Goal: Task Accomplishment & Management: Use online tool/utility

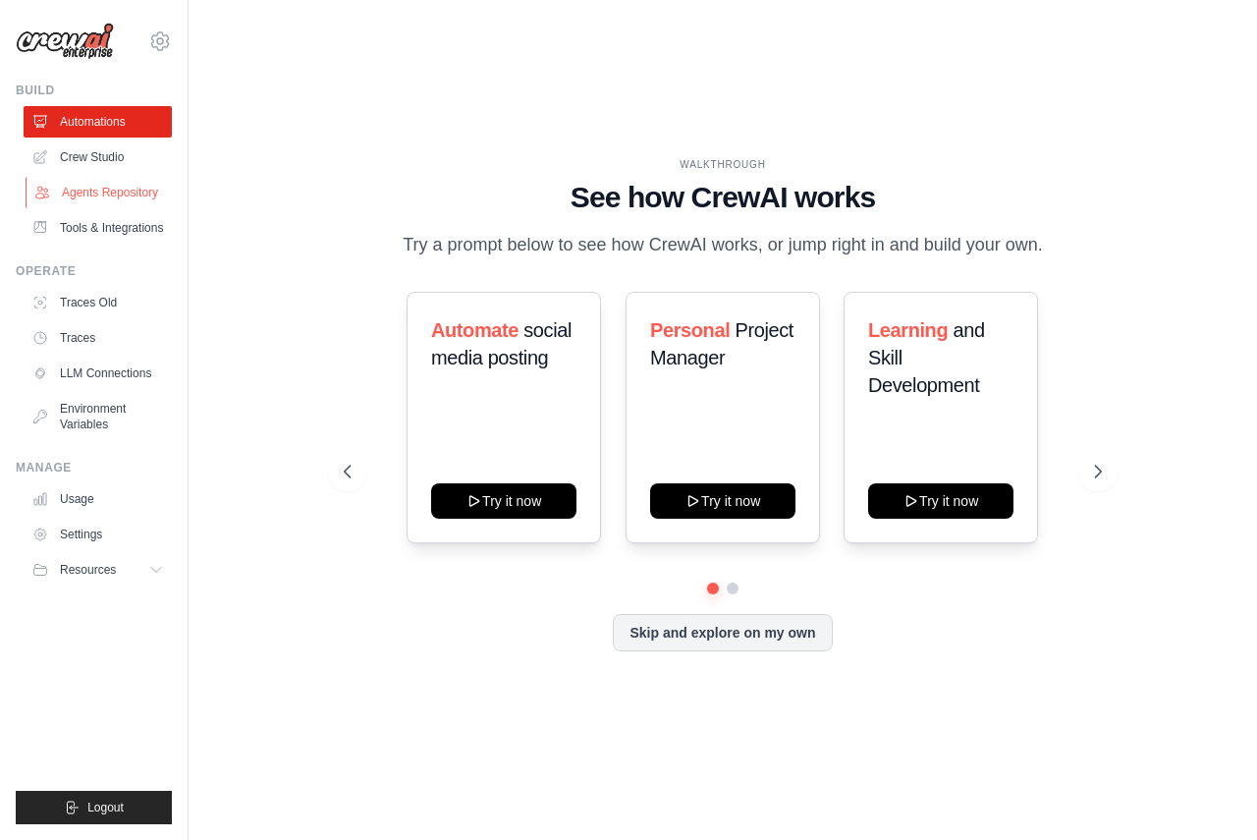
click at [128, 194] on link "Agents Repository" at bounding box center [100, 192] width 148 height 31
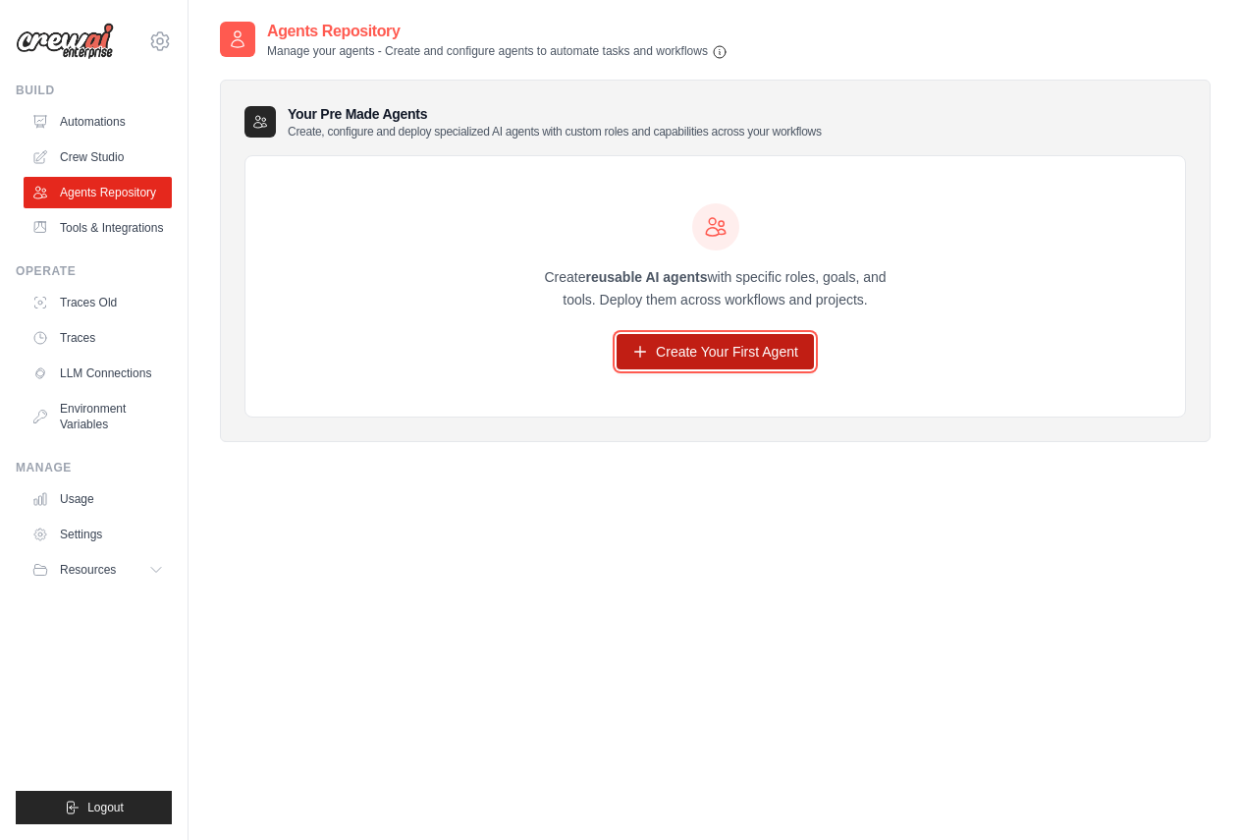
click at [753, 346] on link "Create Your First Agent" at bounding box center [715, 351] width 197 height 35
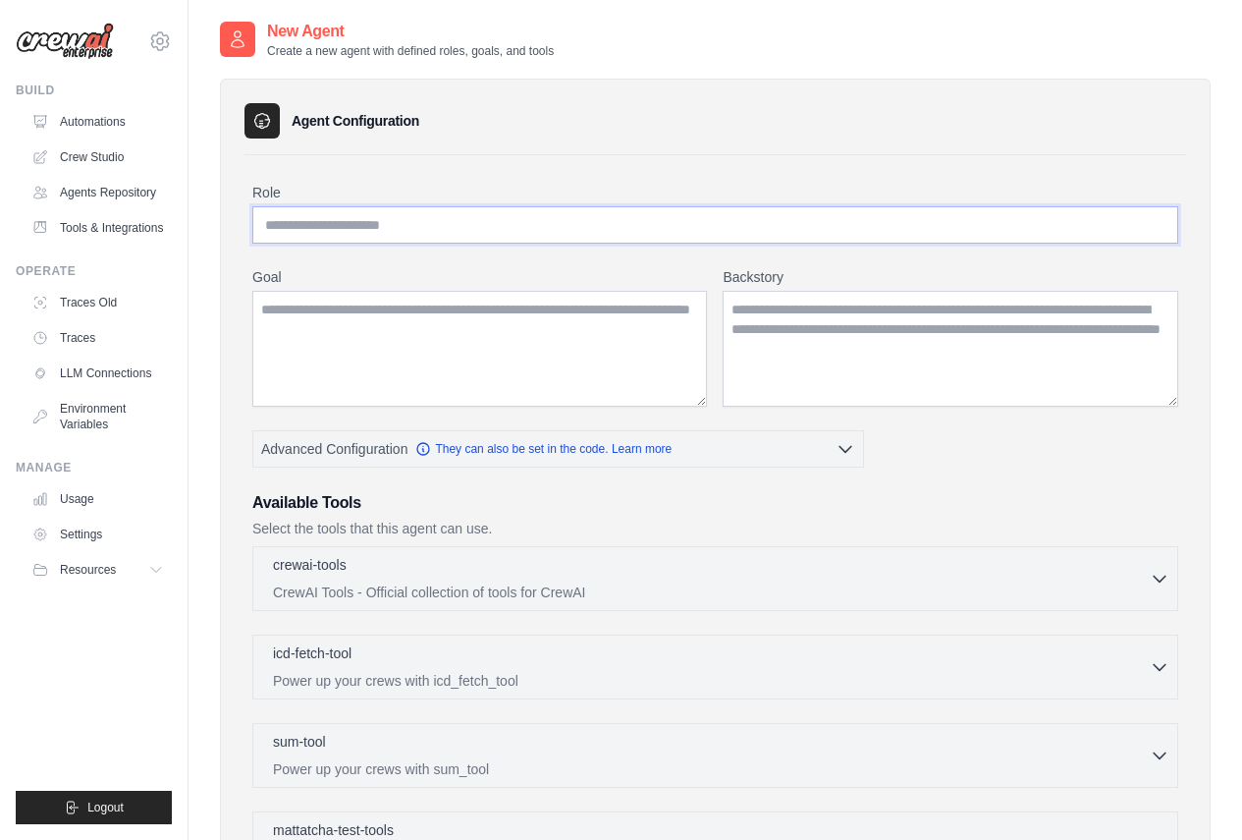
click at [438, 213] on input "Role" at bounding box center [715, 224] width 926 height 37
click at [96, 498] on link "Usage" at bounding box center [100, 498] width 148 height 31
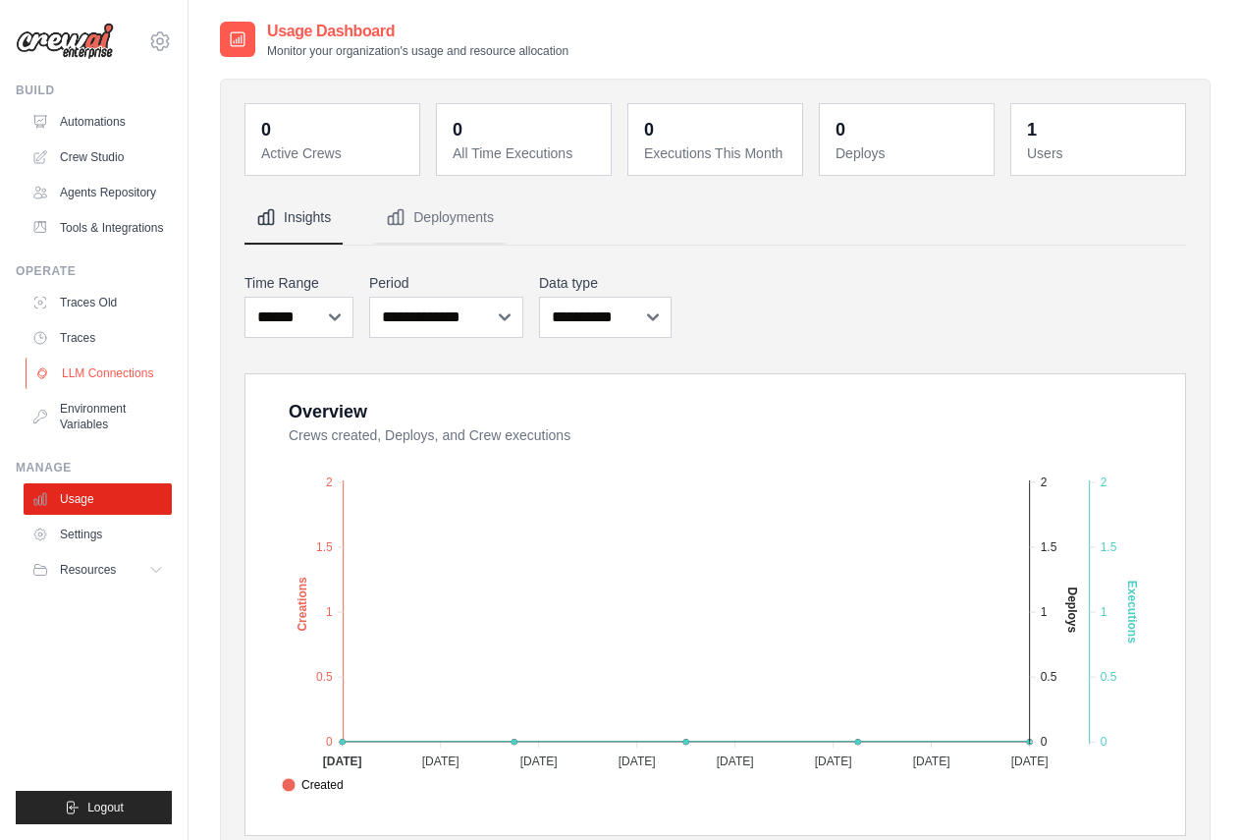
click at [91, 370] on link "LLM Connections" at bounding box center [100, 372] width 148 height 31
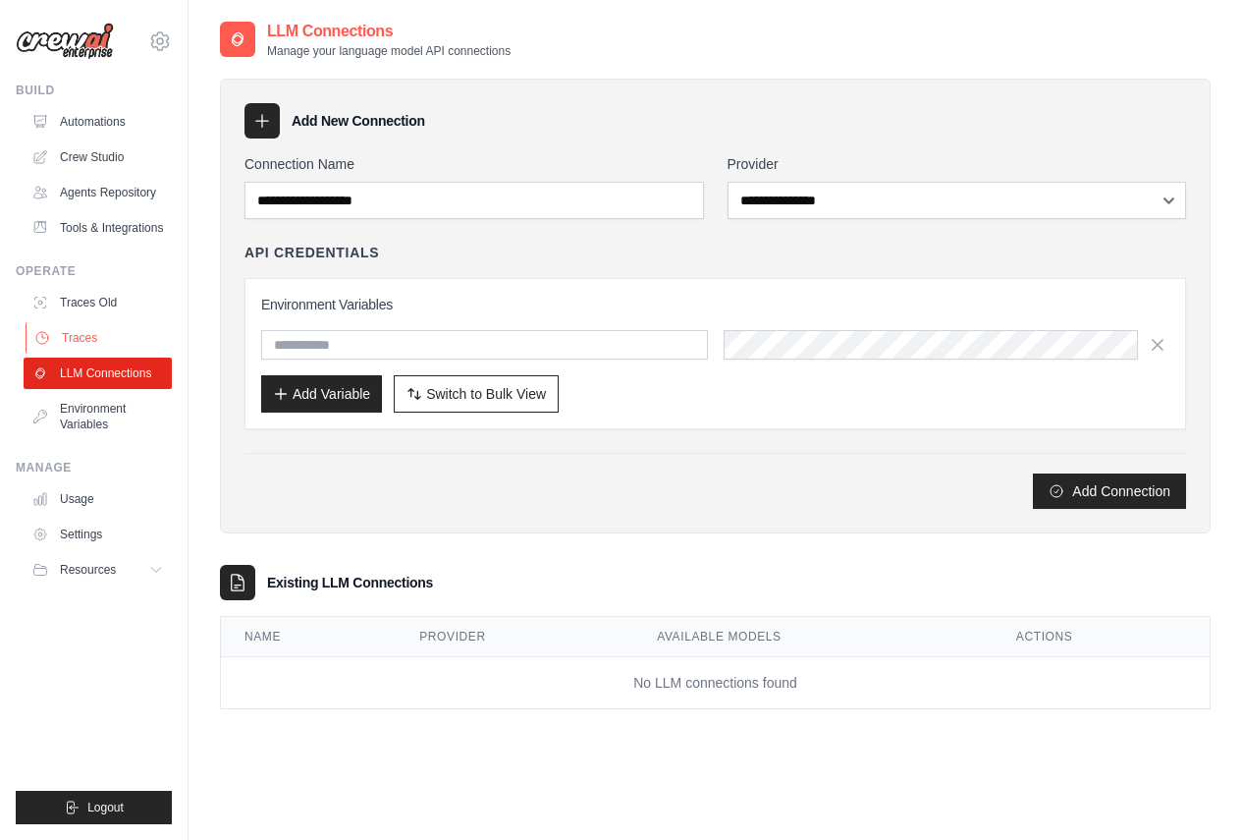
click at [85, 334] on link "Traces" at bounding box center [100, 337] width 148 height 31
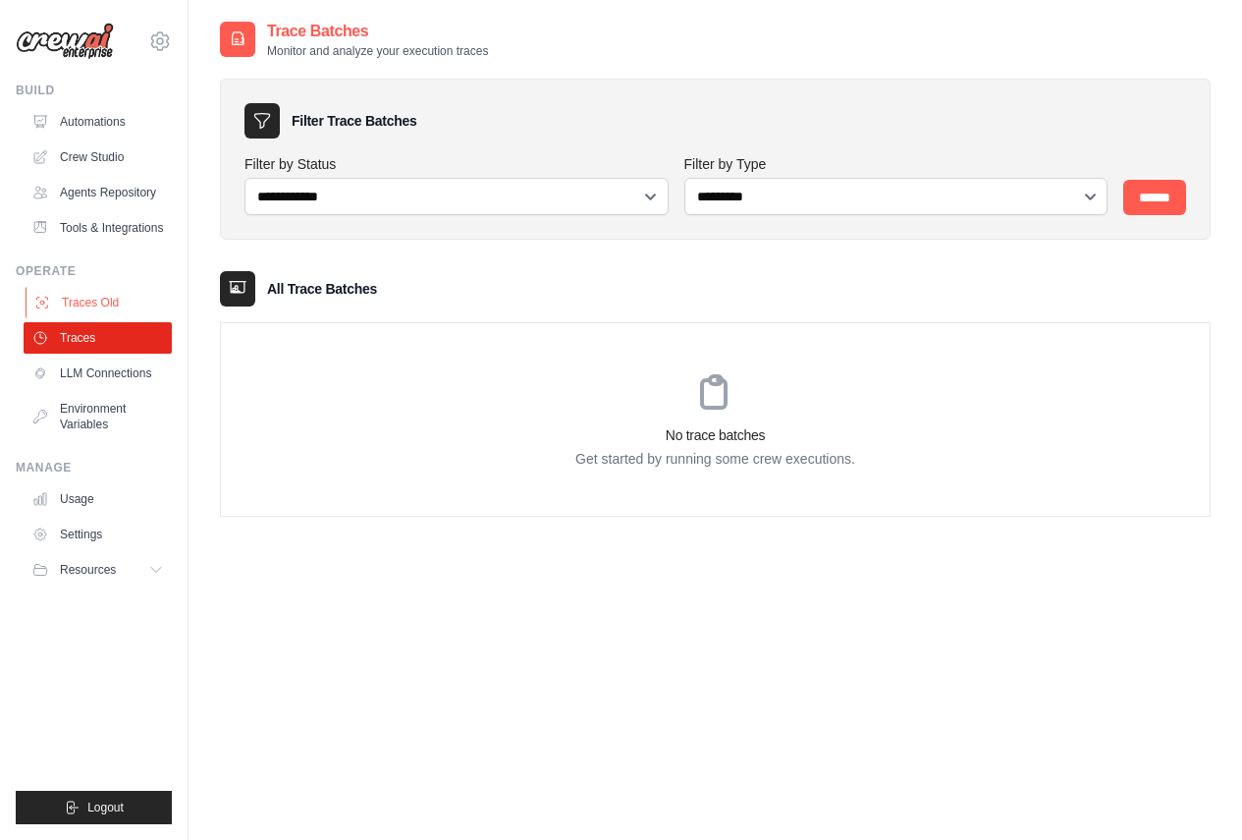
click at [108, 303] on link "Traces Old" at bounding box center [100, 302] width 148 height 31
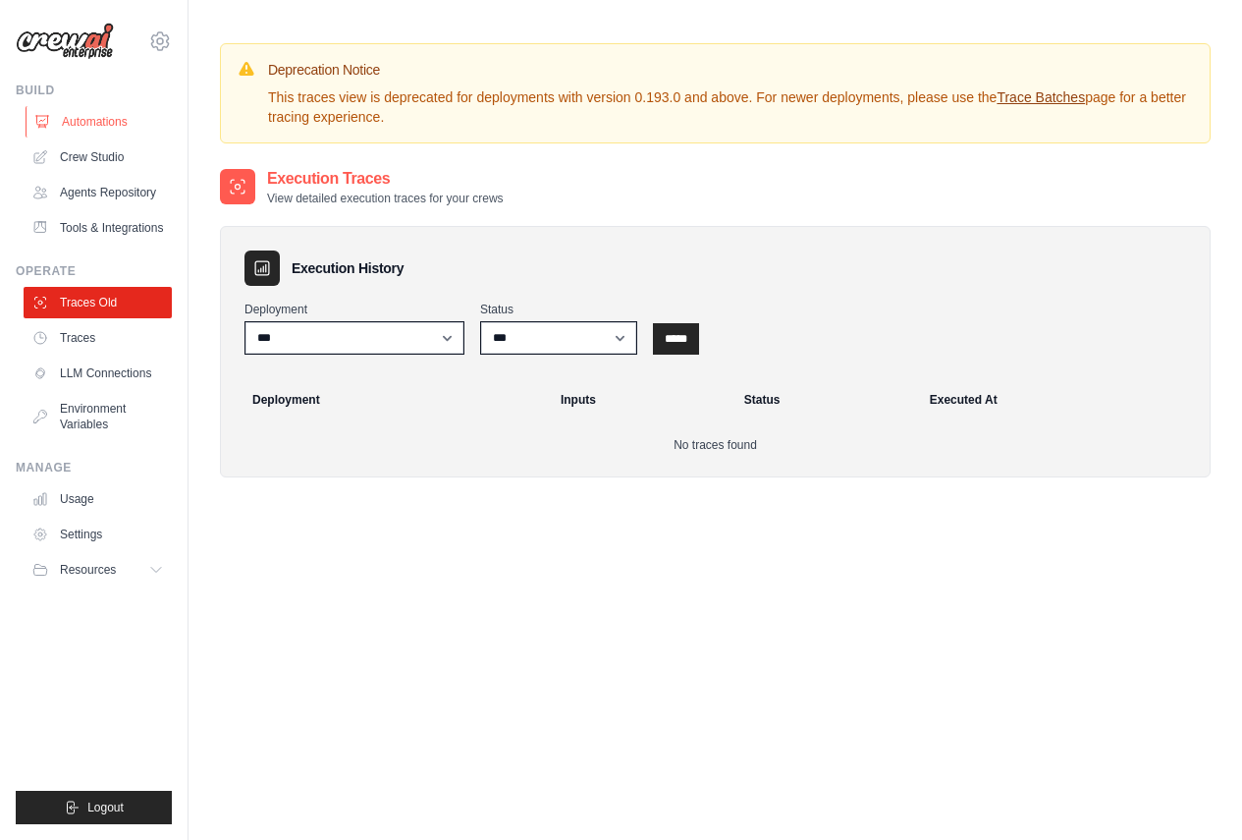
click at [110, 119] on link "Automations" at bounding box center [100, 121] width 148 height 31
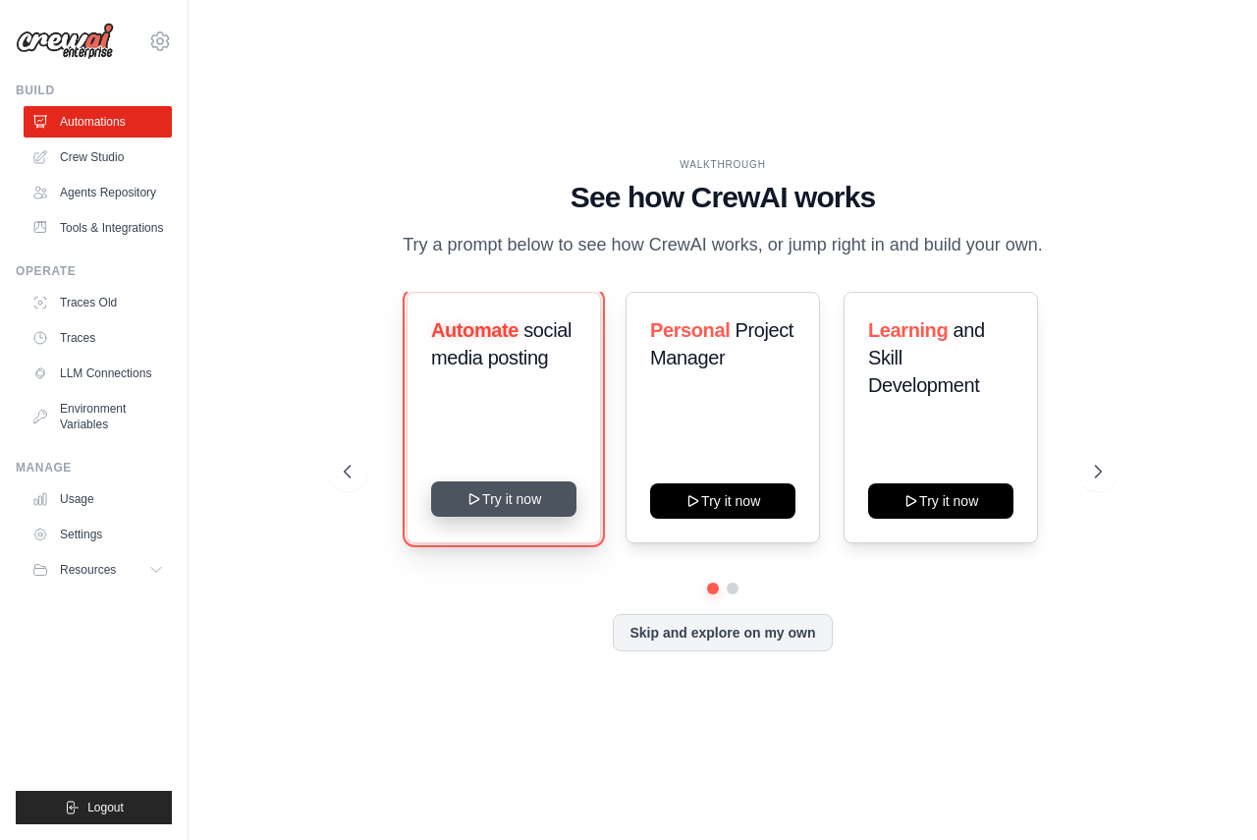
click at [486, 501] on button "Try it now" at bounding box center [503, 498] width 145 height 35
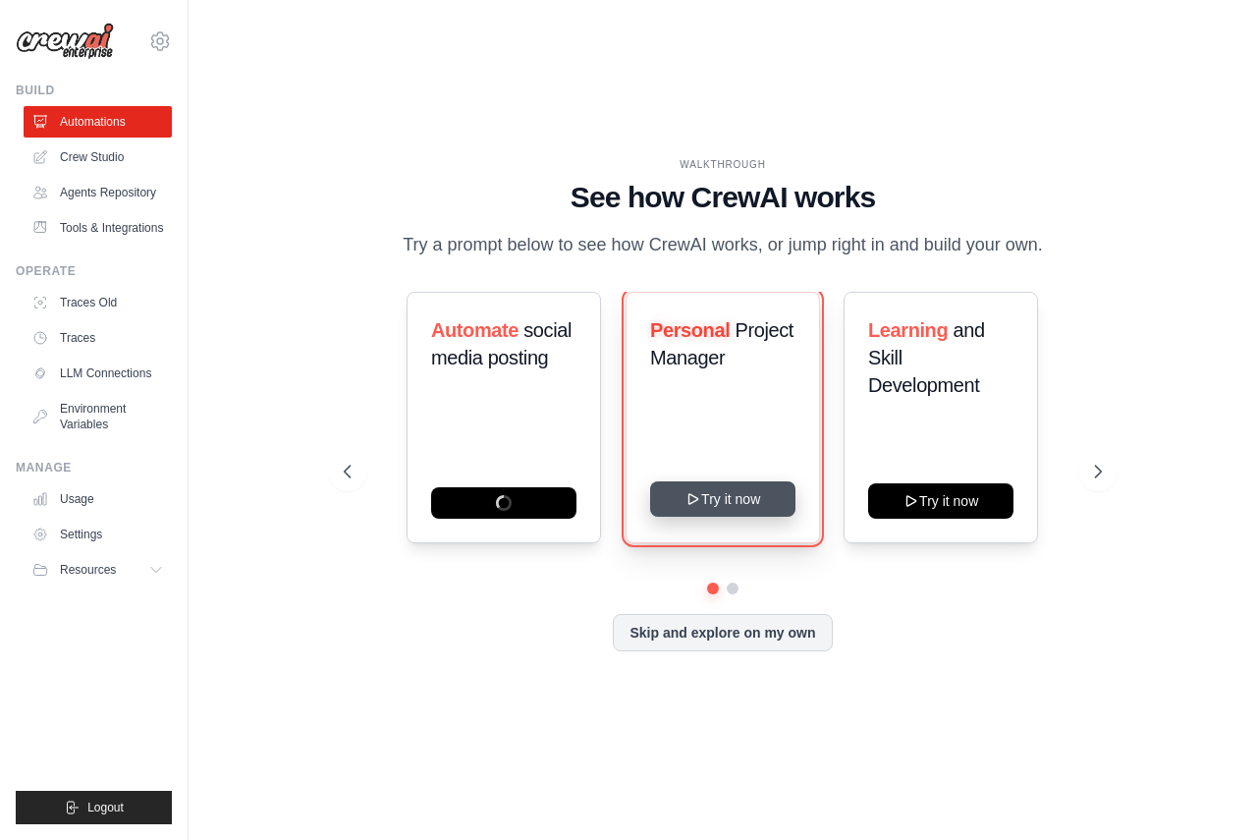
click at [694, 496] on icon at bounding box center [692, 499] width 9 height 10
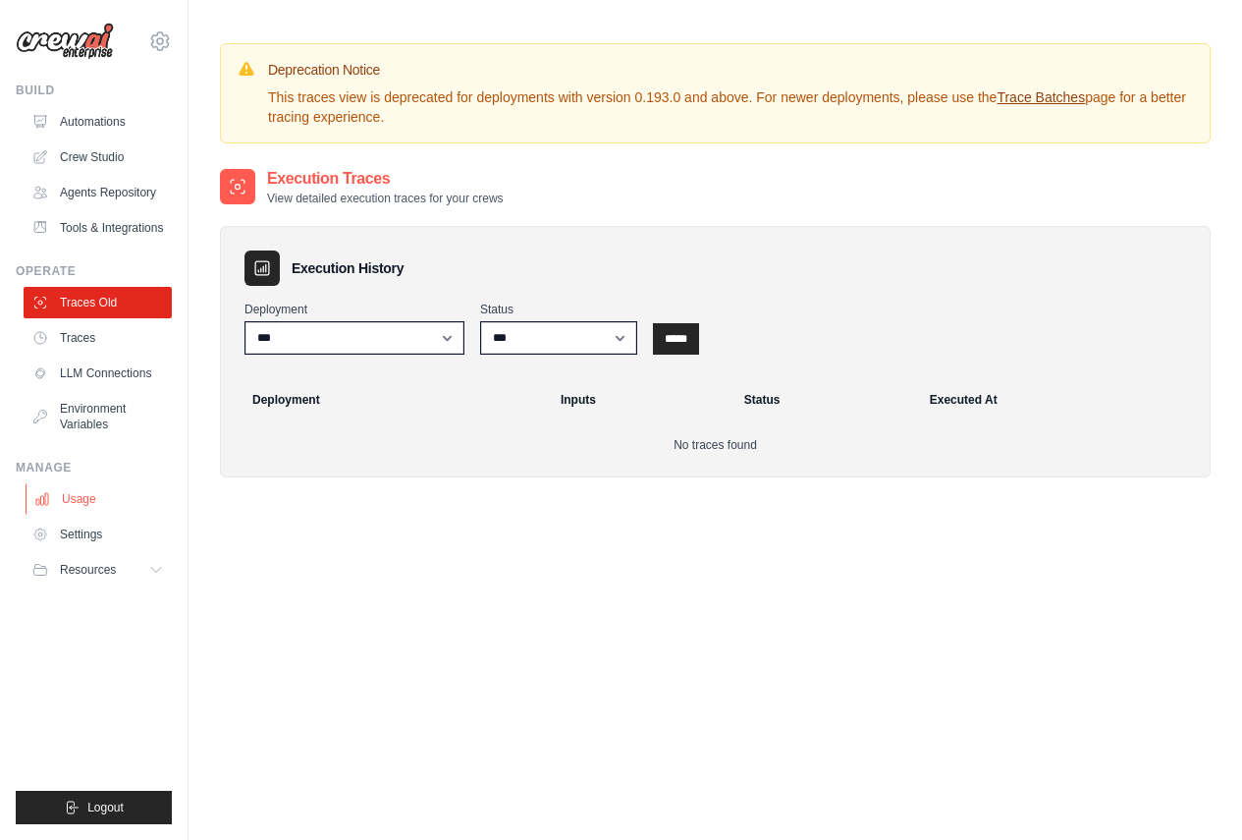
click at [97, 509] on link "Usage" at bounding box center [100, 498] width 148 height 31
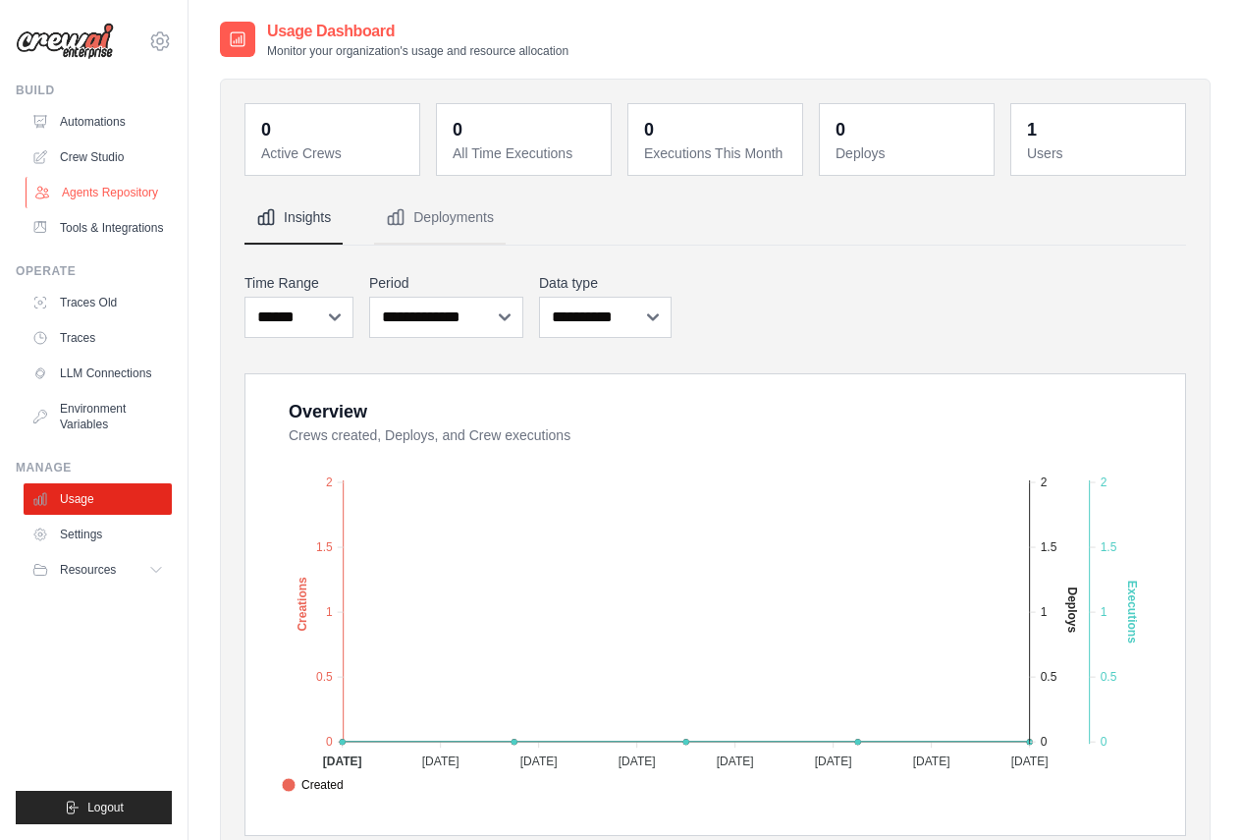
click at [134, 197] on link "Agents Repository" at bounding box center [100, 192] width 148 height 31
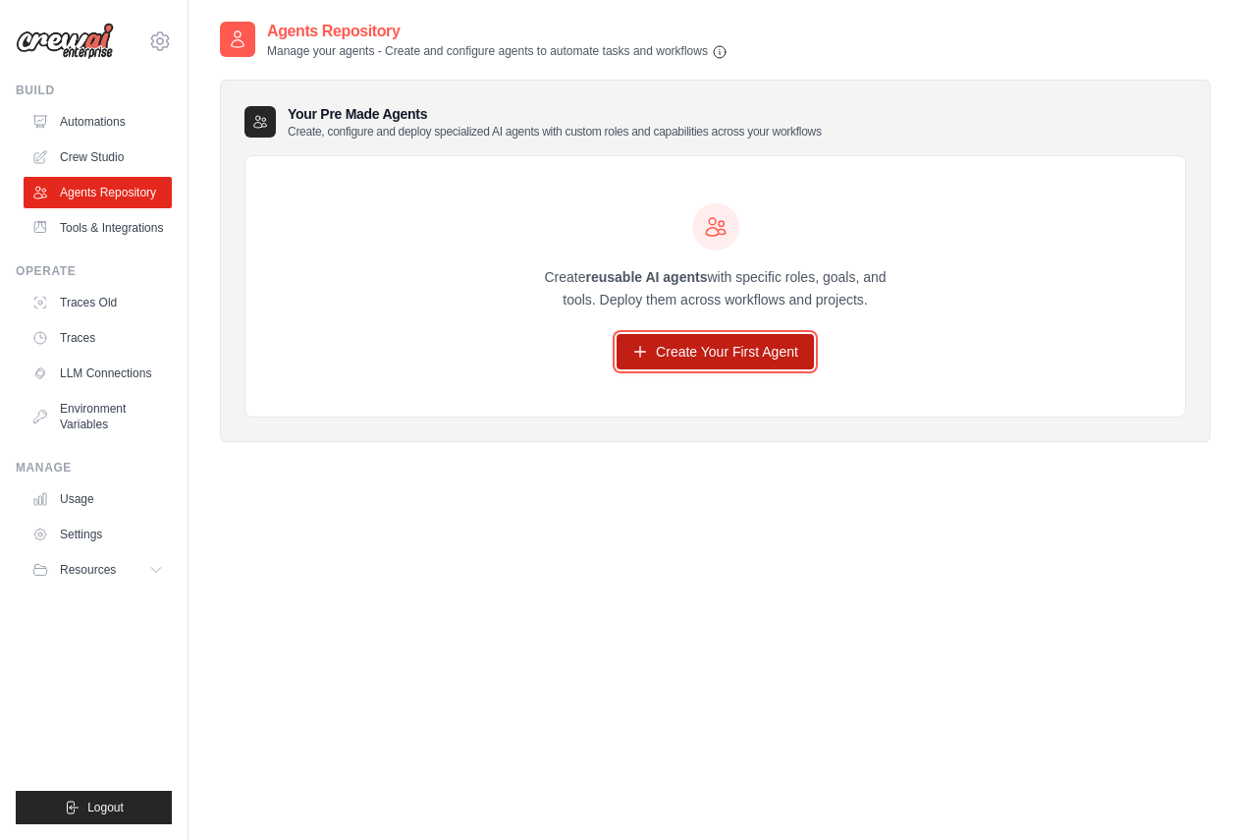
click at [683, 356] on link "Create Your First Agent" at bounding box center [715, 351] width 197 height 35
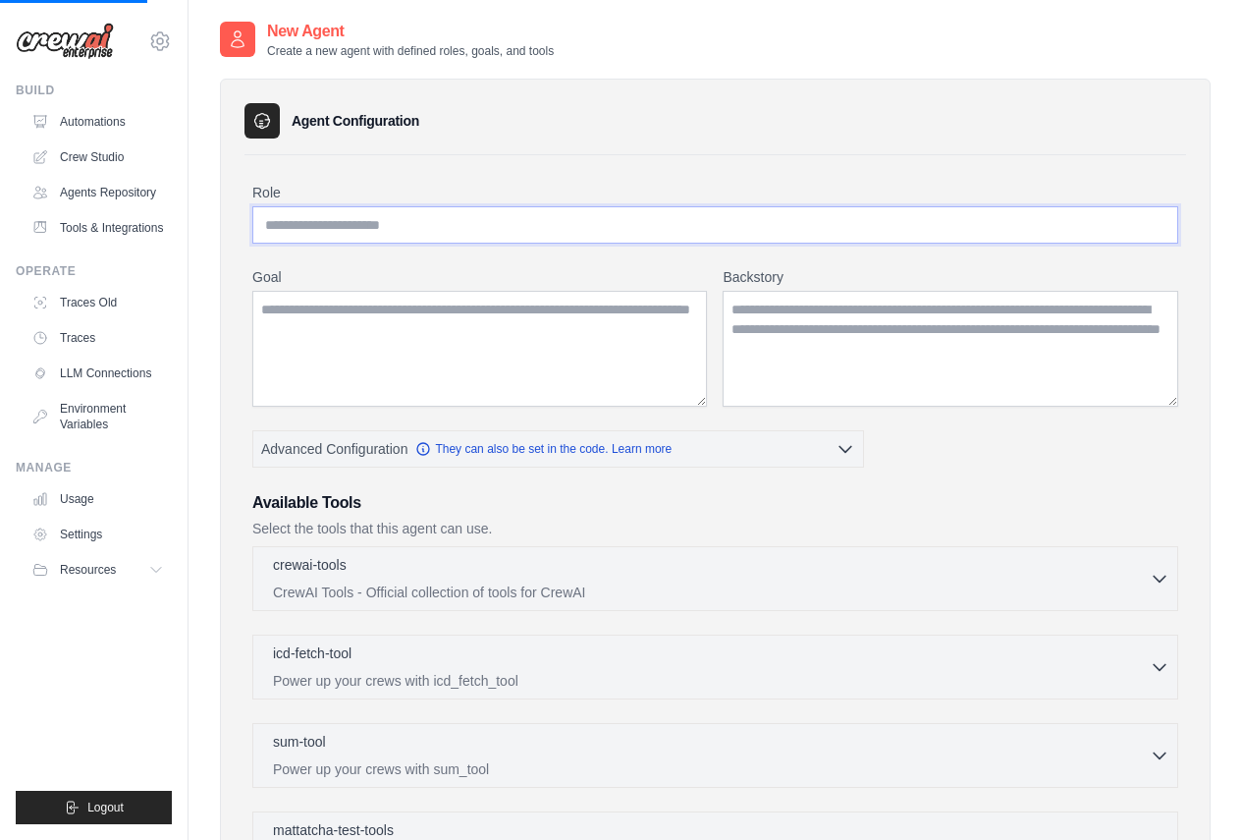
click at [519, 220] on input "Role" at bounding box center [715, 224] width 926 height 37
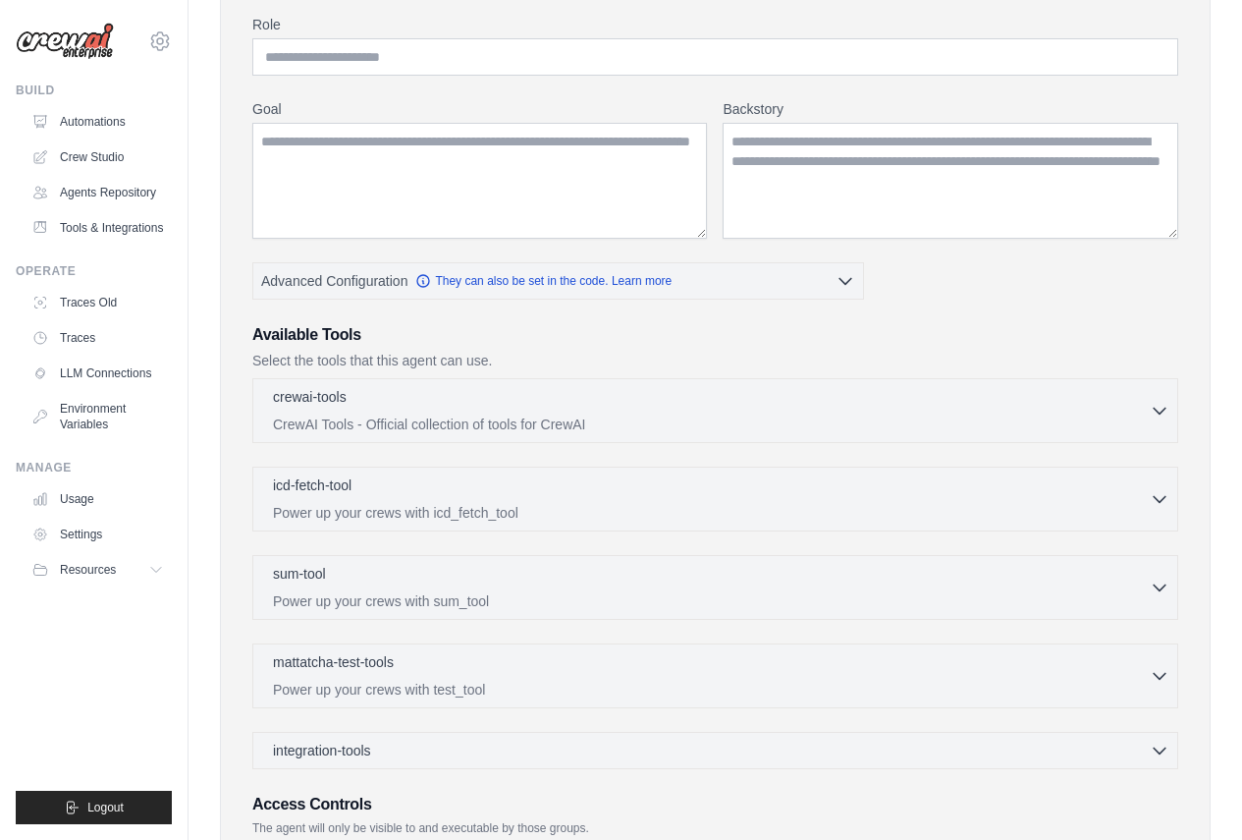
scroll to position [167, 0]
click at [318, 397] on p "crewai-tools" at bounding box center [310, 397] width 74 height 20
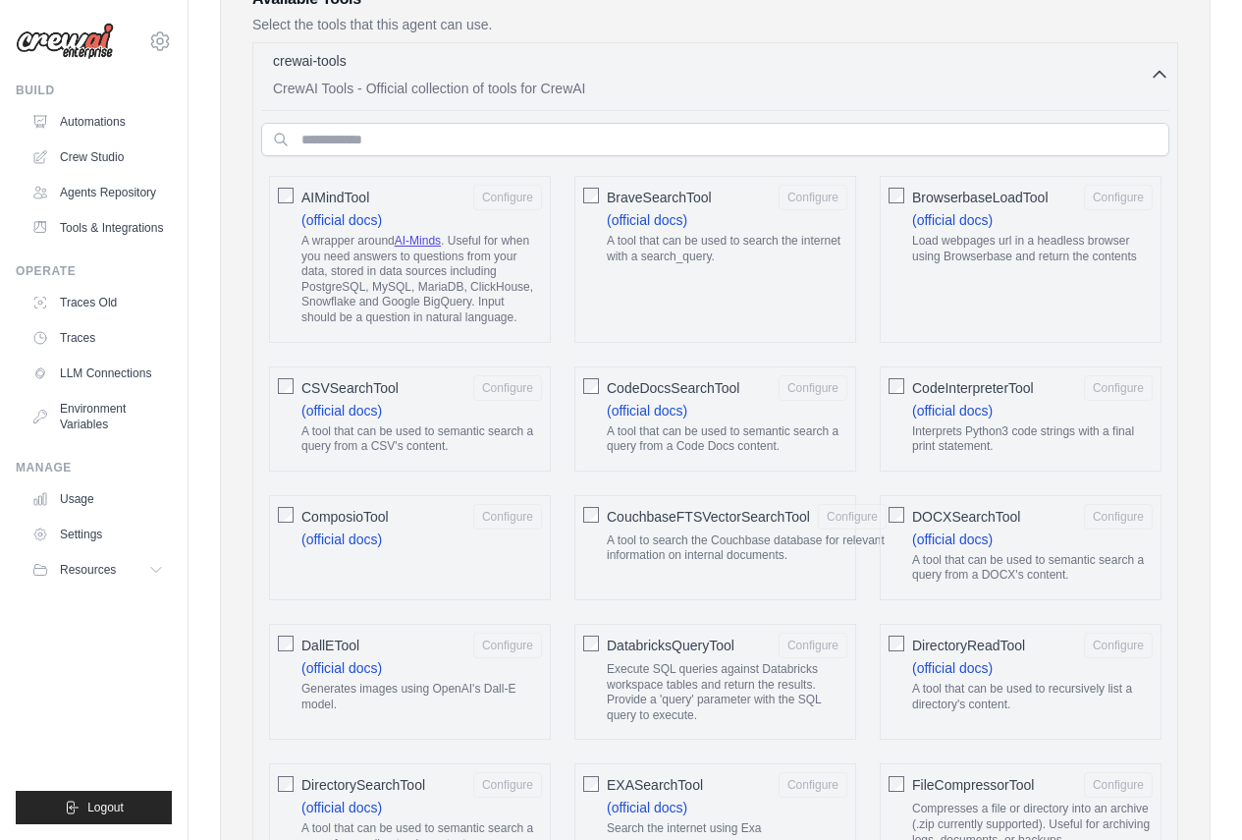
scroll to position [953, 0]
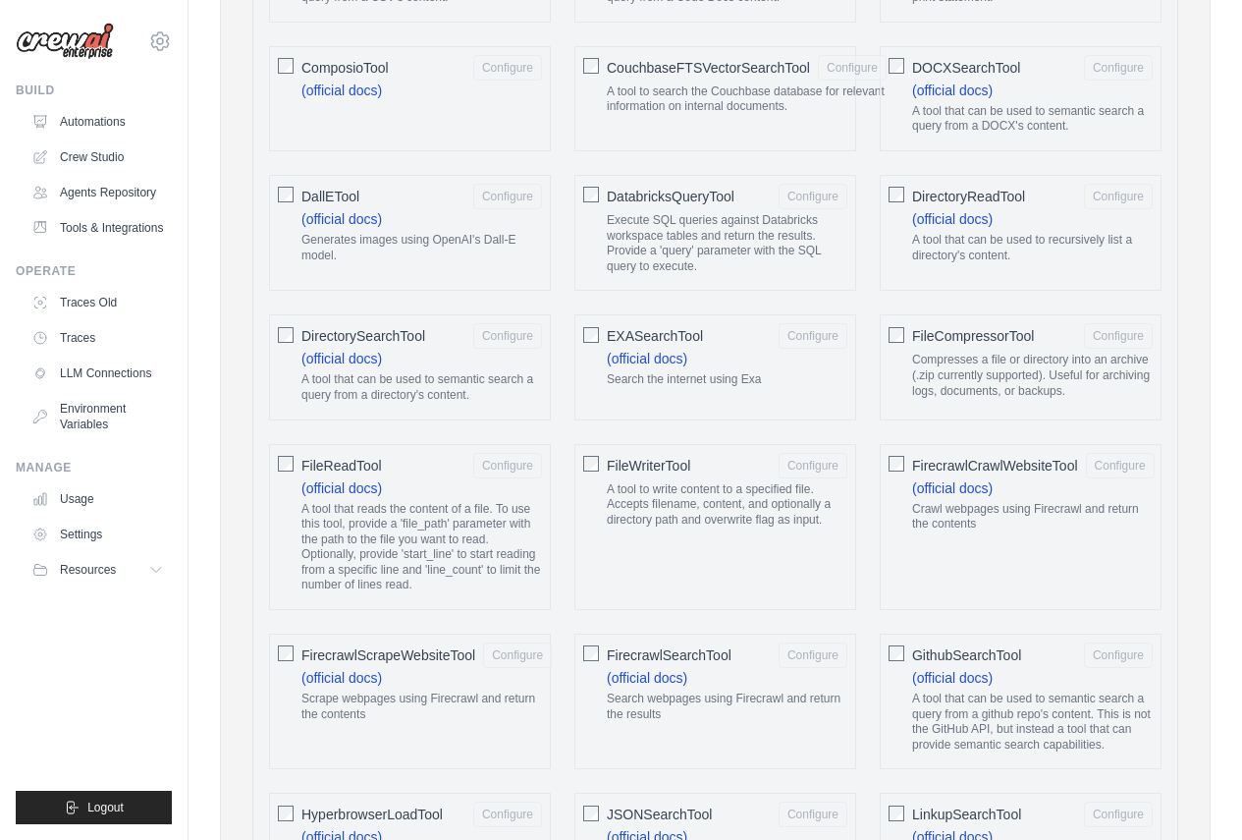
click at [277, 470] on div "FileReadTool Configure (official docs) A tool that reads the content of a file.…" at bounding box center [410, 527] width 282 height 167
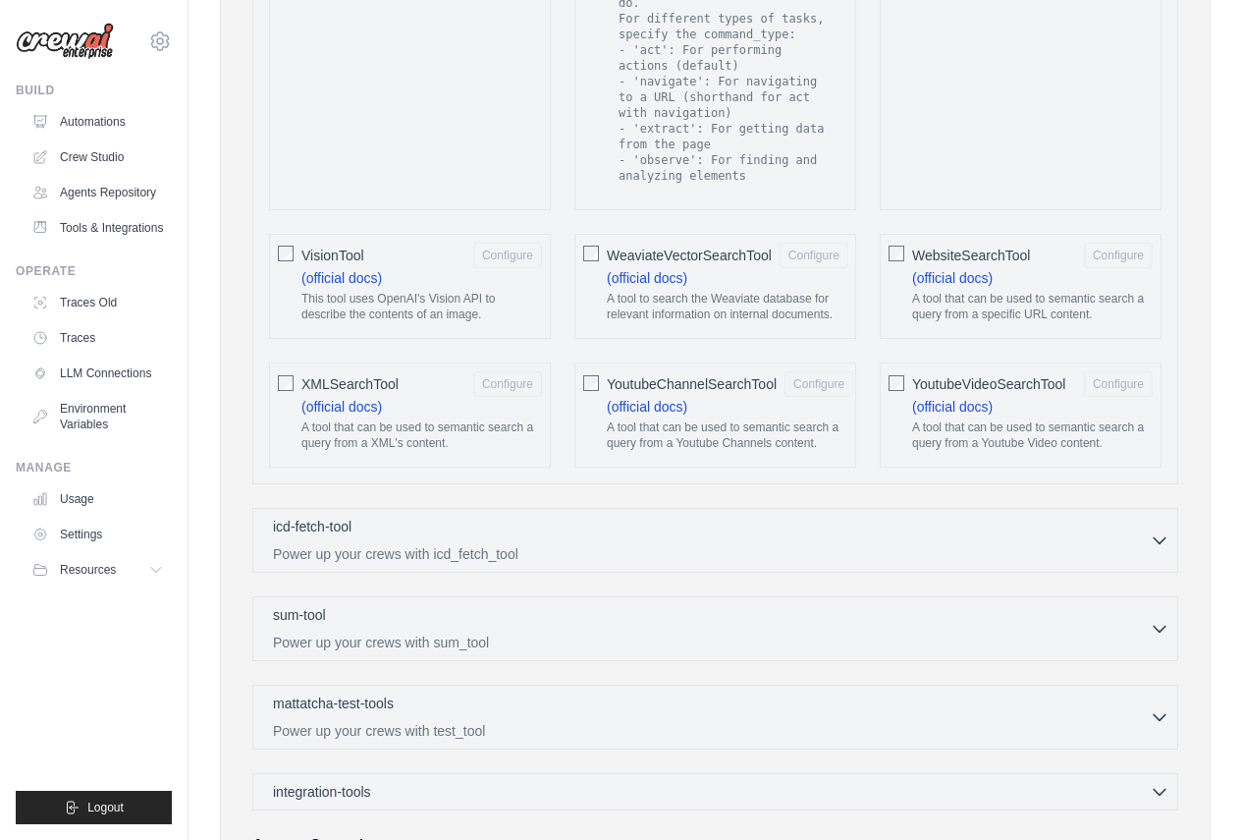
scroll to position [3763, 0]
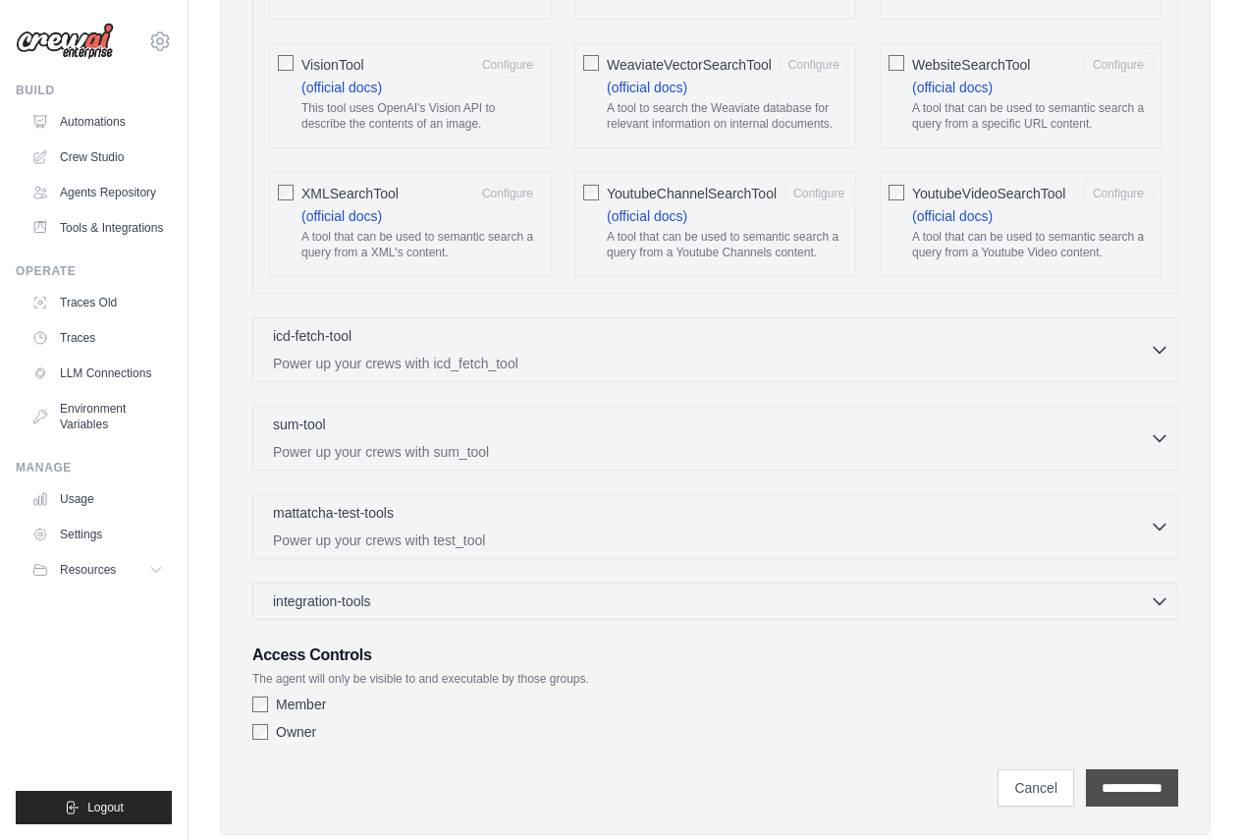
click at [1146, 769] on input "**********" at bounding box center [1132, 787] width 92 height 37
click at [271, 694] on div "Member" at bounding box center [715, 704] width 926 height 20
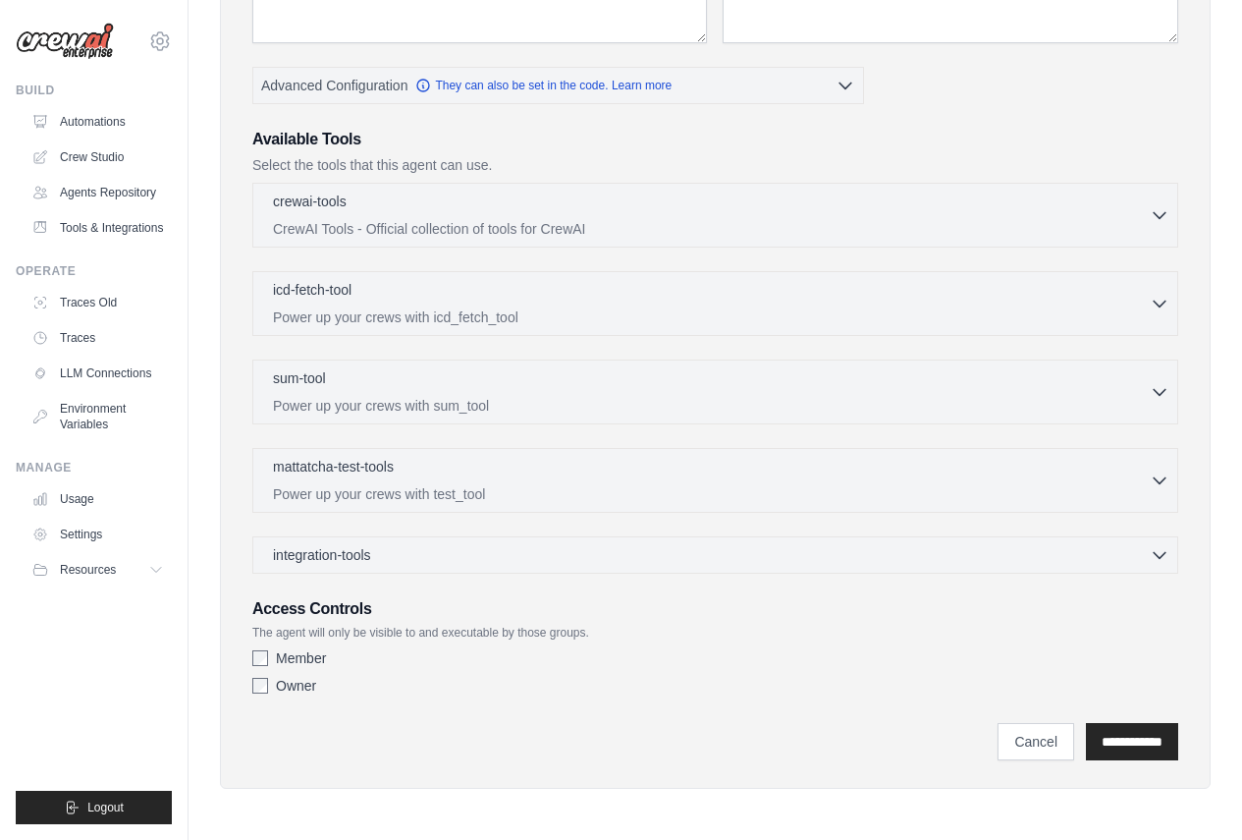
scroll to position [0, 0]
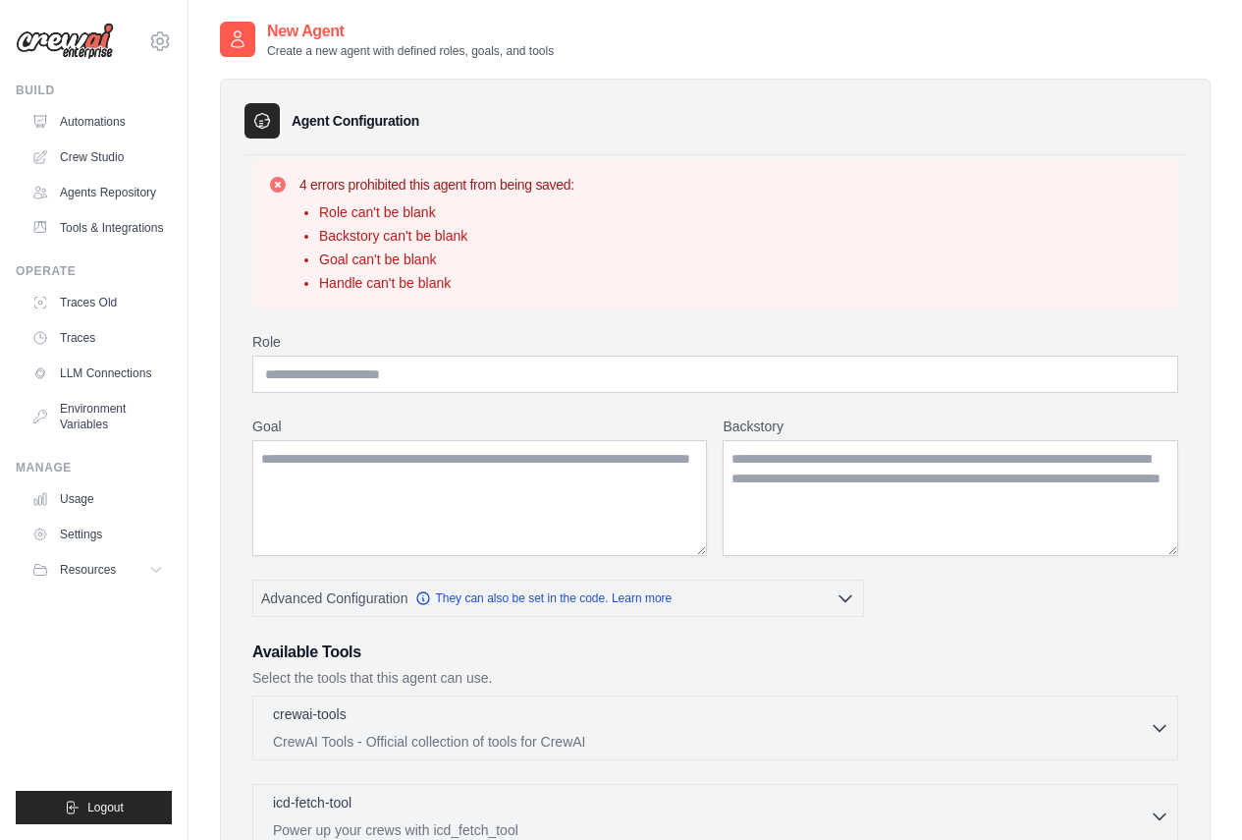
click at [263, 657] on h3 "Available Tools" at bounding box center [715, 652] width 926 height 24
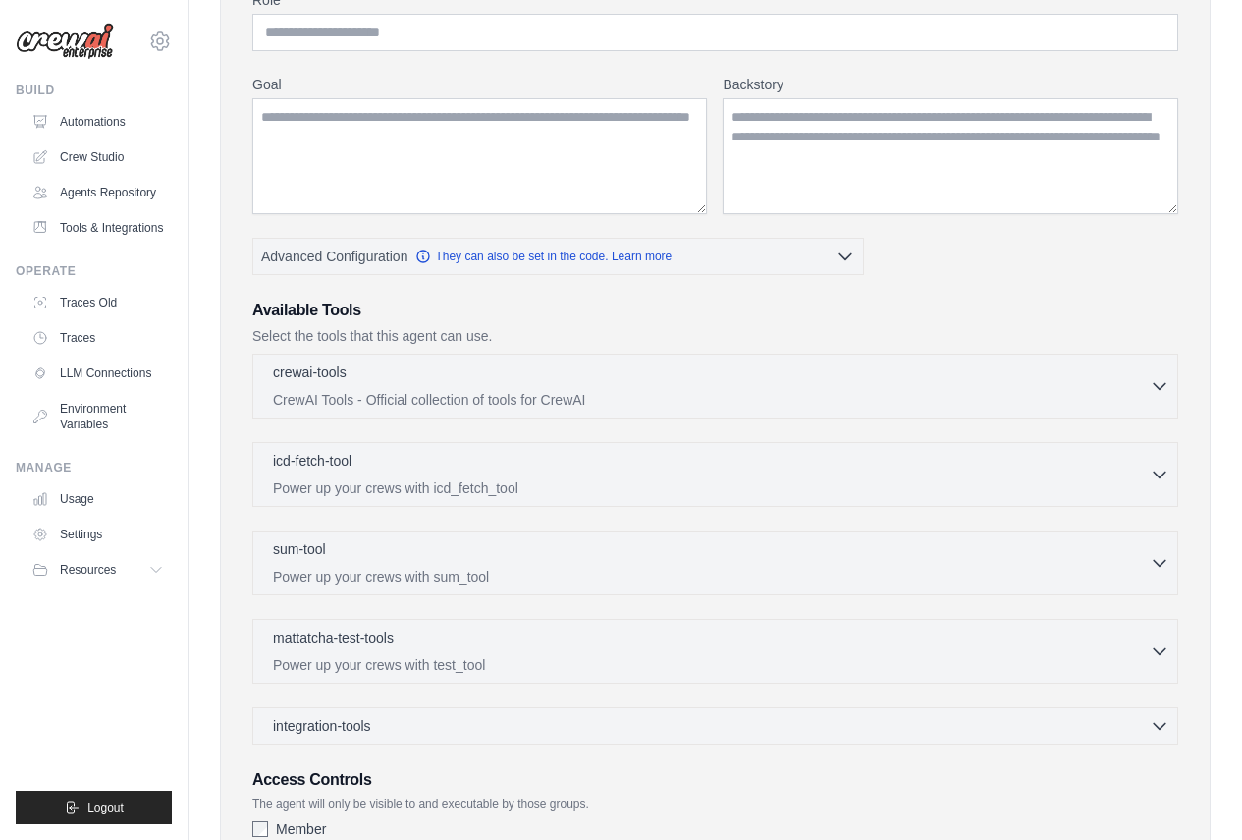
scroll to position [513, 0]
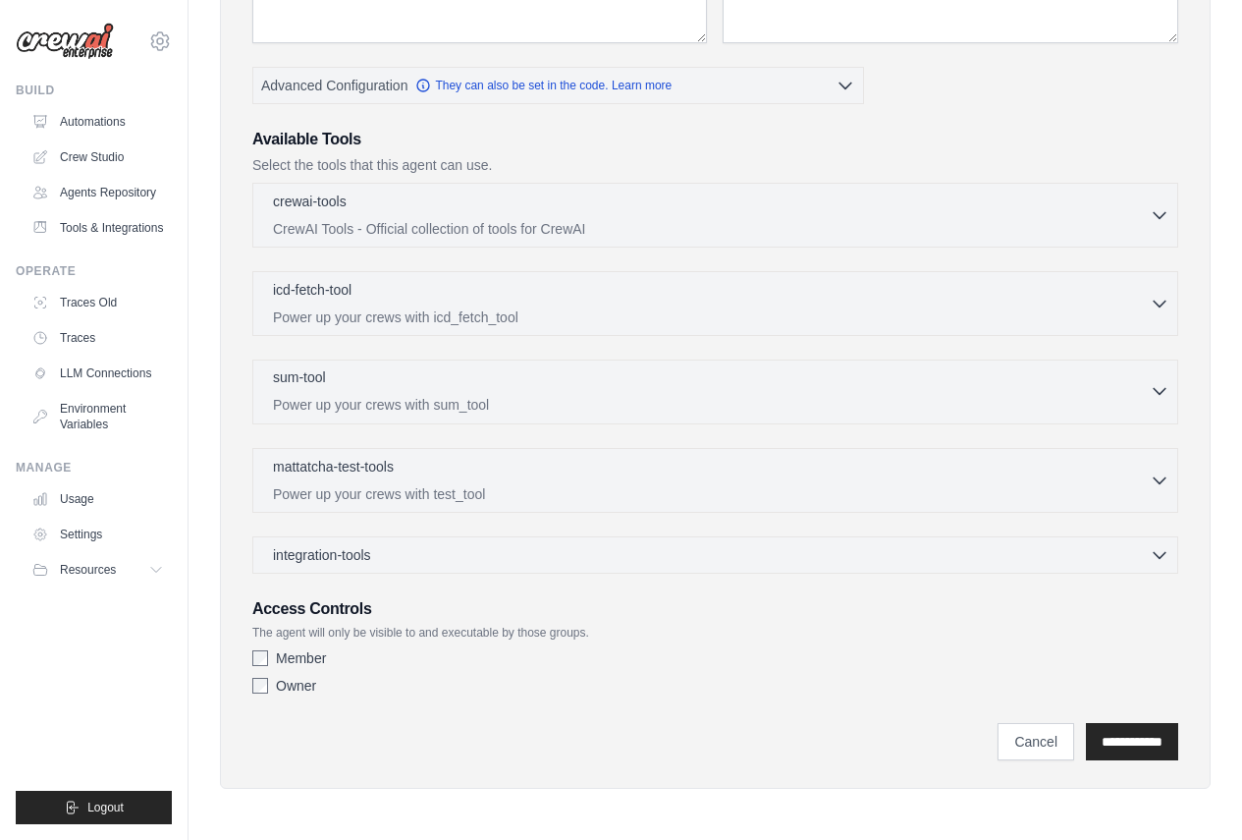
click at [375, 379] on div "sum-tool 0 selected" at bounding box center [711, 379] width 877 height 24
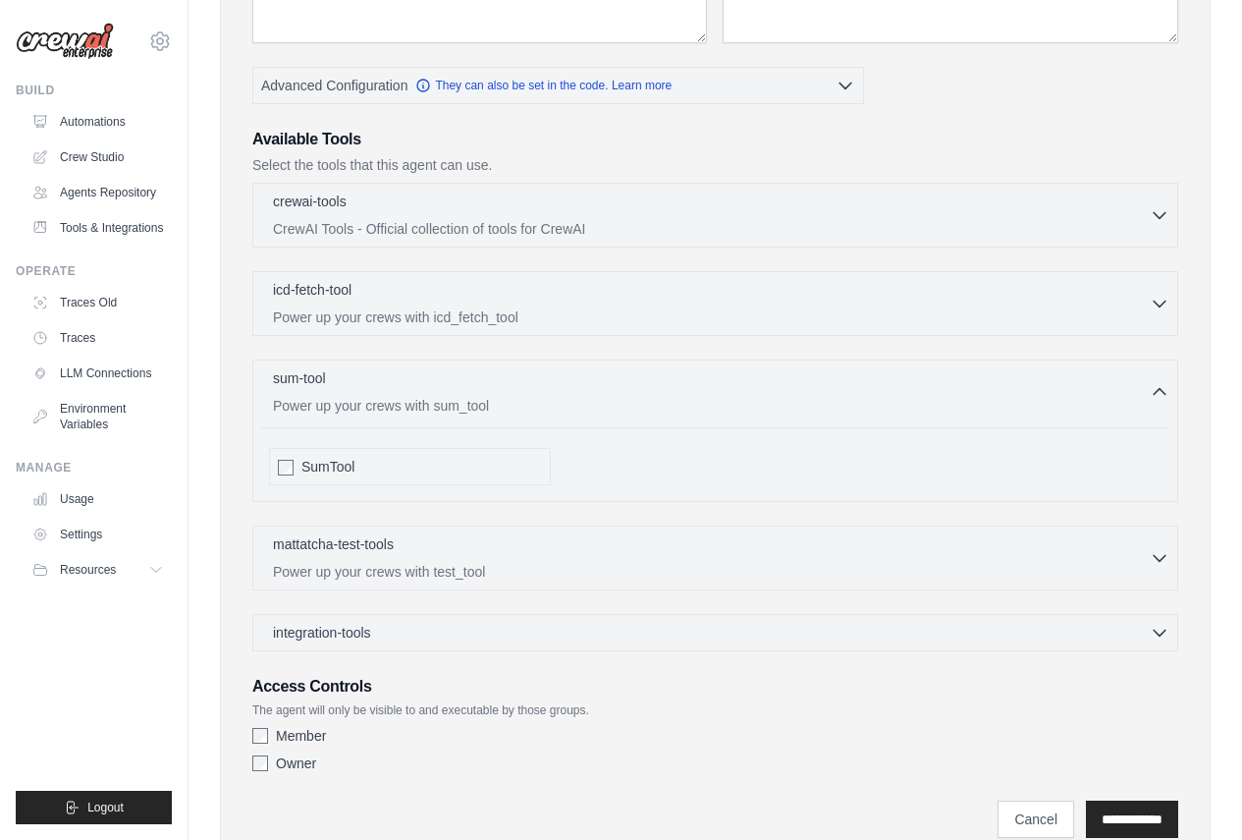
click at [294, 470] on div "SumTool" at bounding box center [410, 466] width 282 height 37
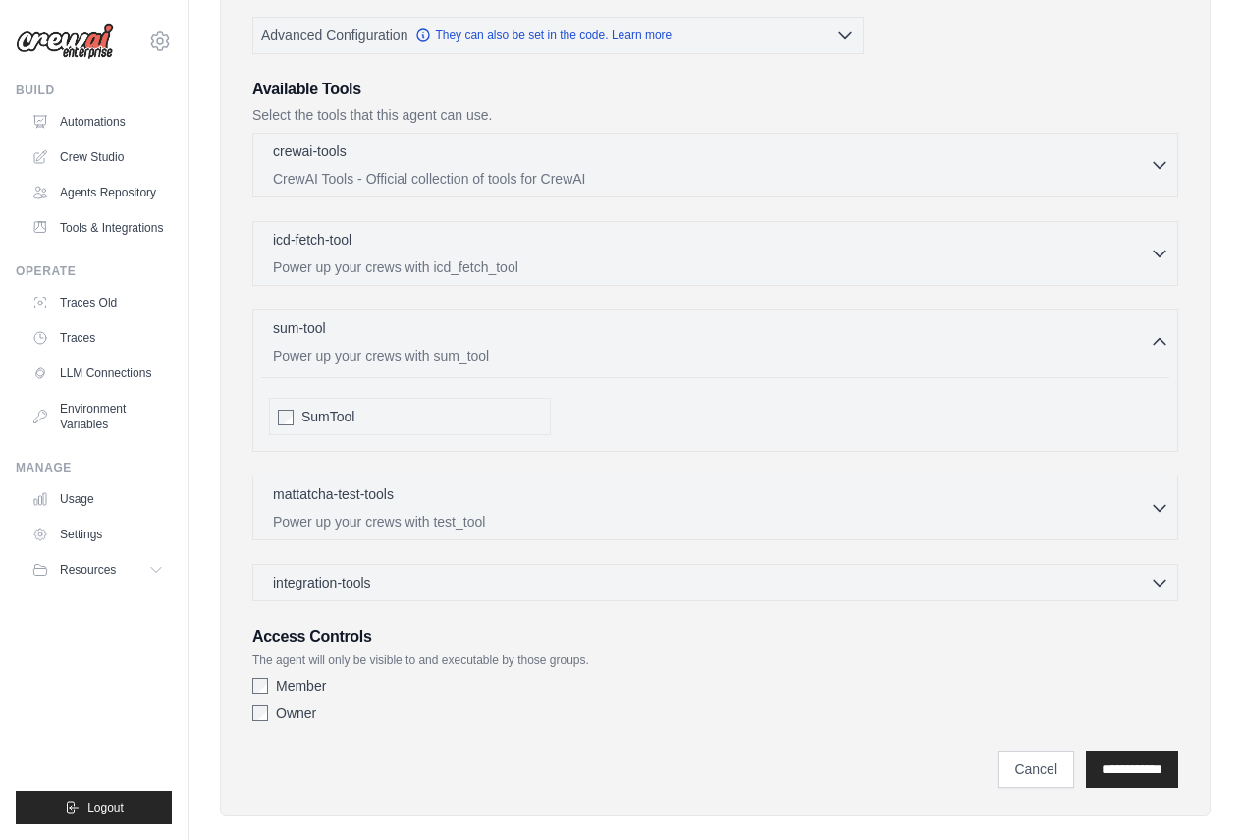
scroll to position [590, 0]
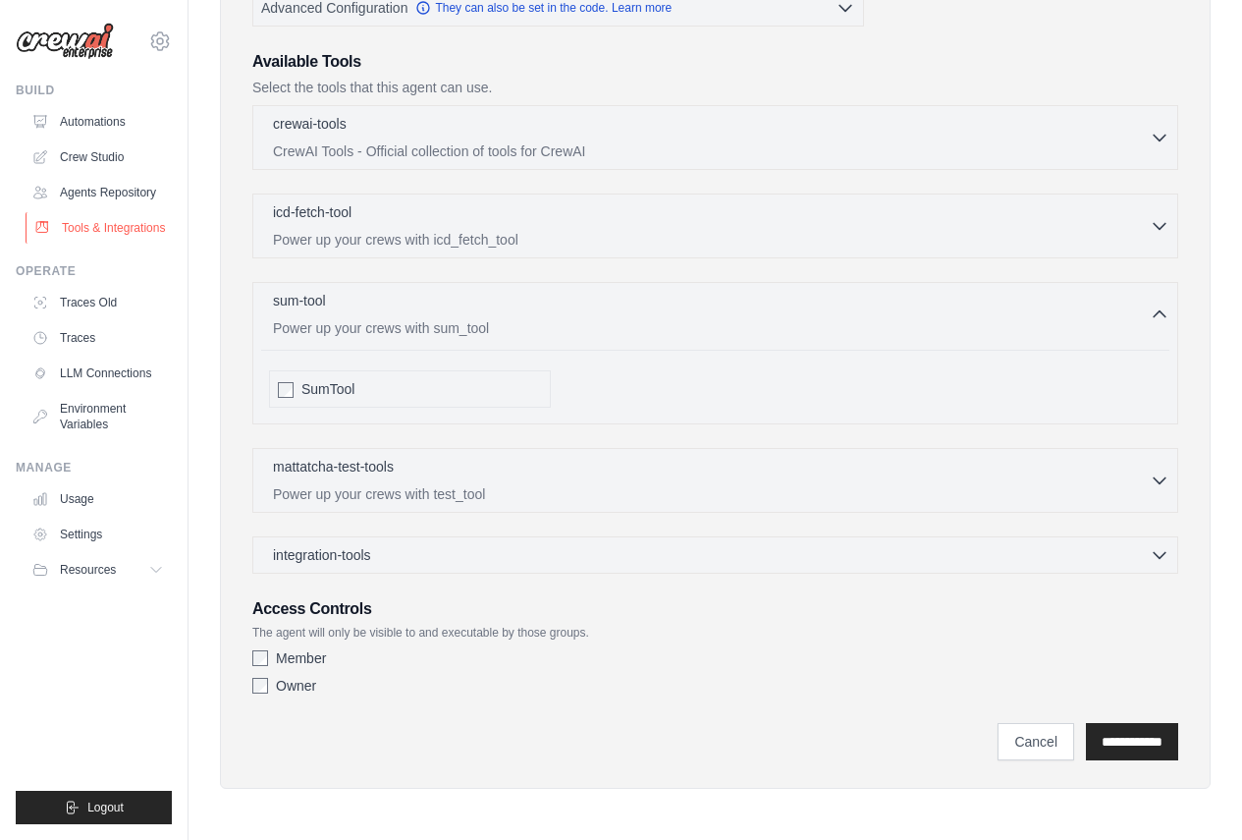
click at [142, 229] on link "Tools & Integrations" at bounding box center [100, 227] width 148 height 31
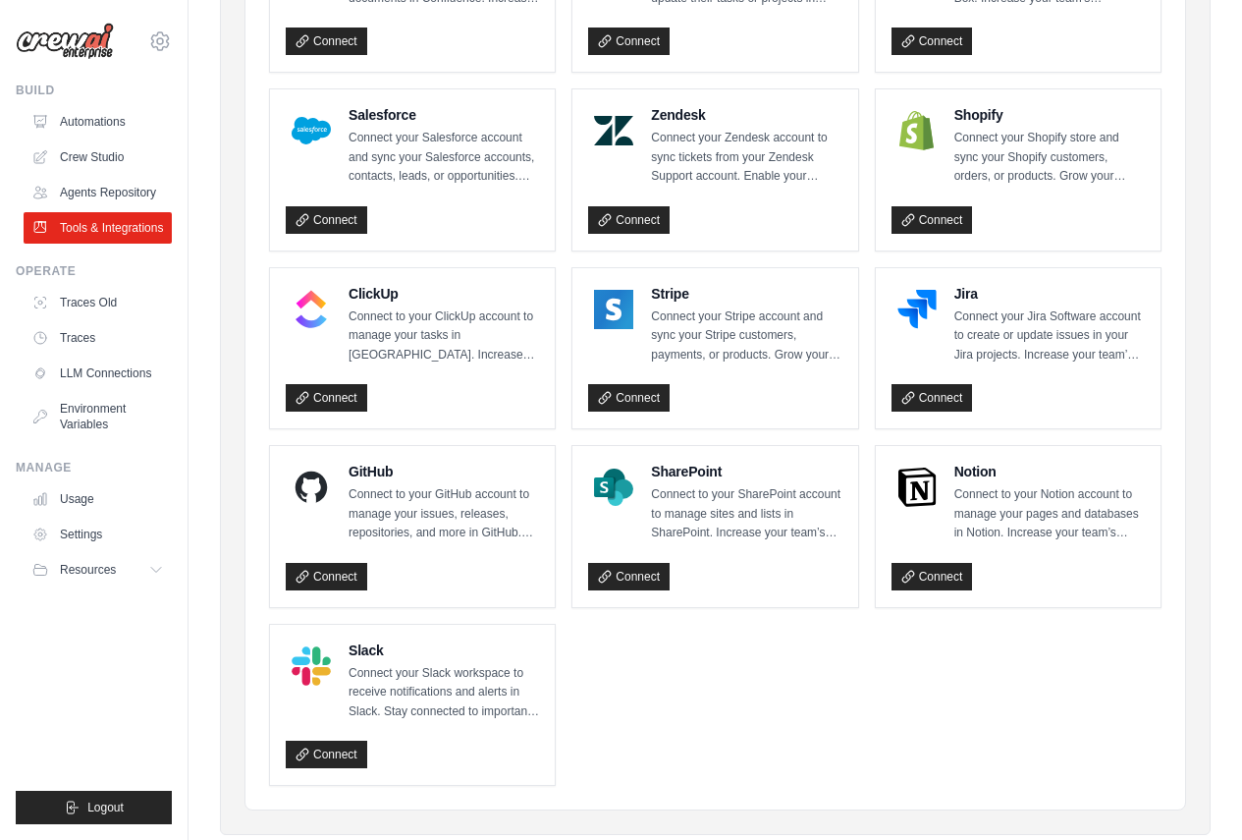
scroll to position [930, 0]
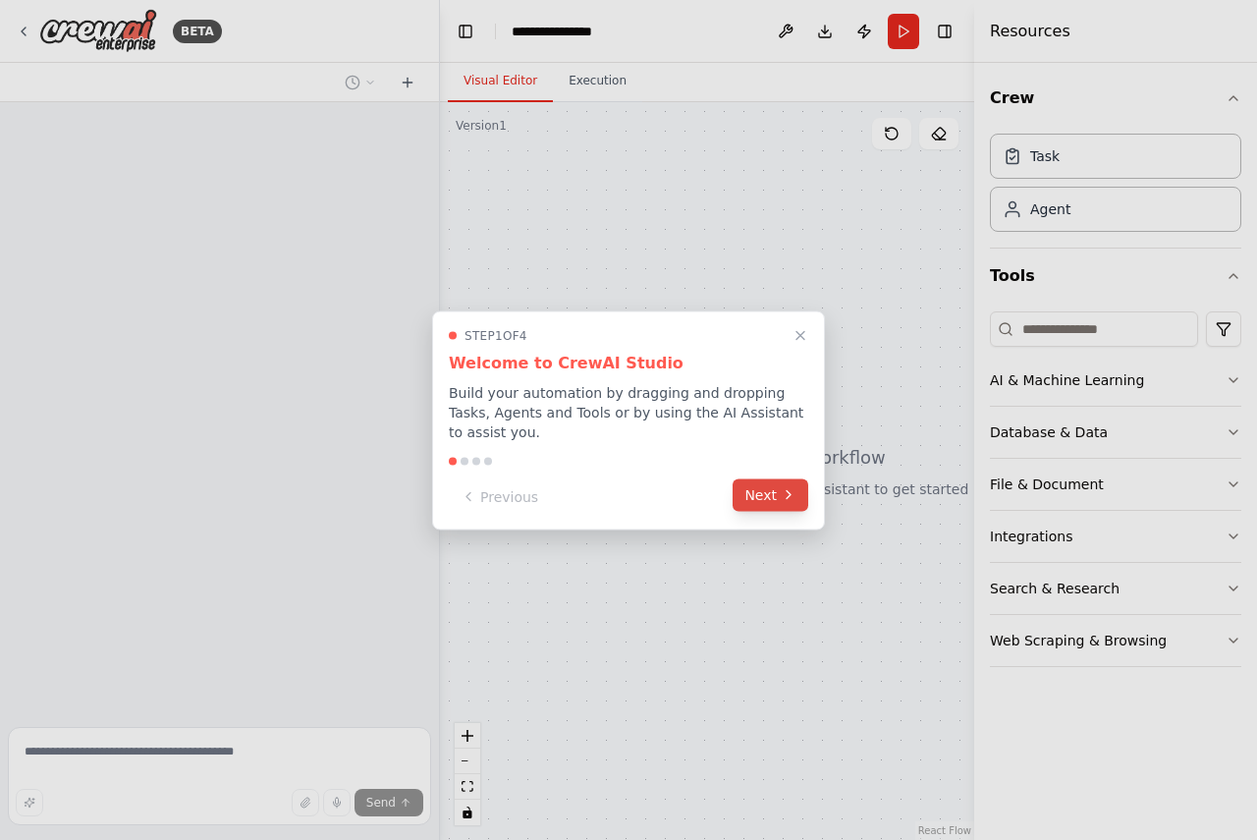
click at [764, 485] on button "Next" at bounding box center [771, 494] width 76 height 32
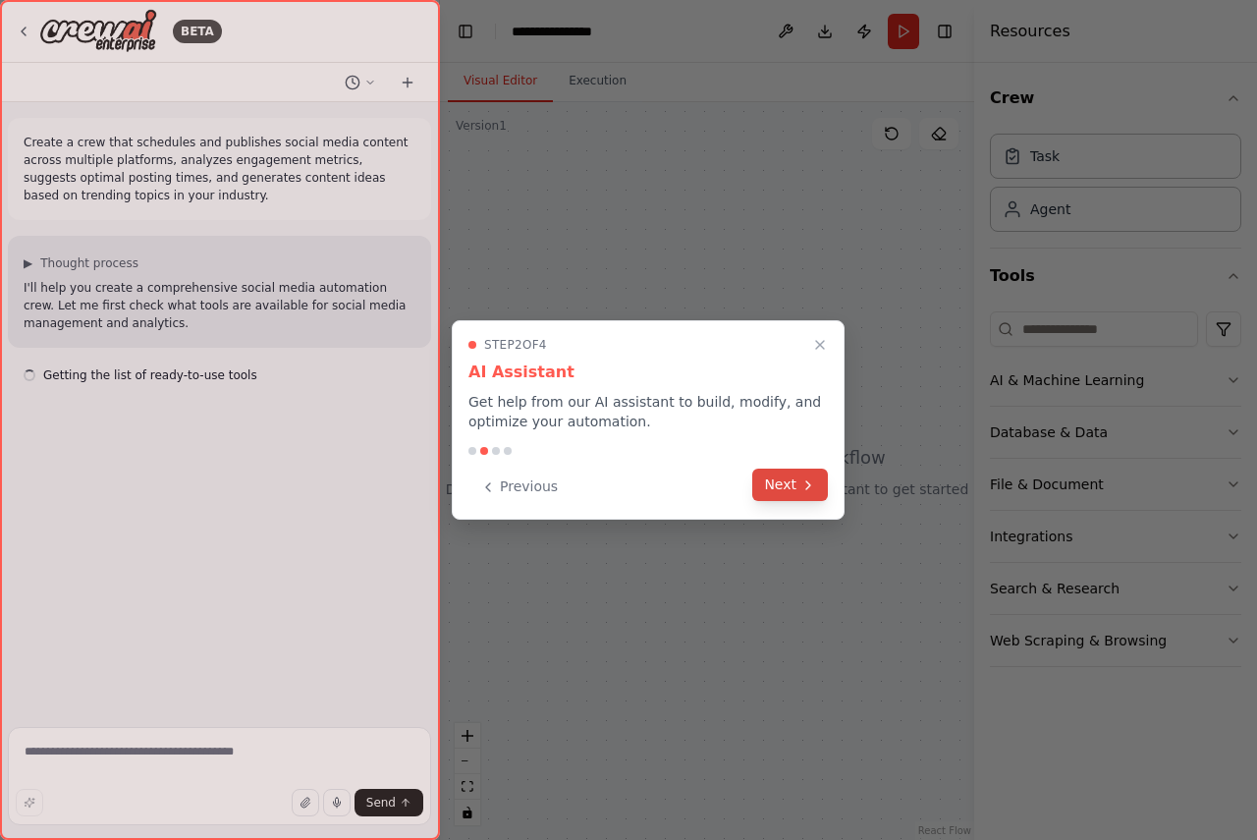
click at [771, 493] on button "Next" at bounding box center [790, 484] width 76 height 32
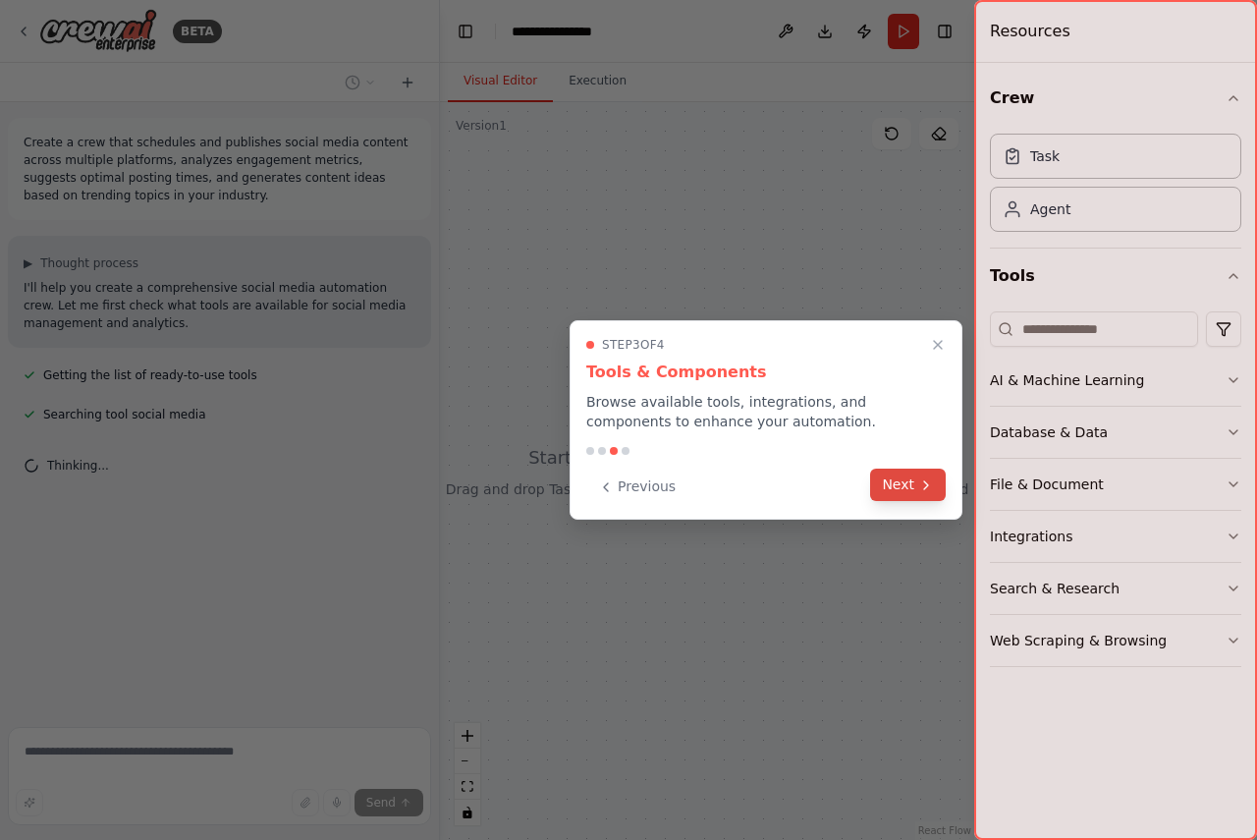
click at [902, 477] on button "Next" at bounding box center [908, 484] width 76 height 32
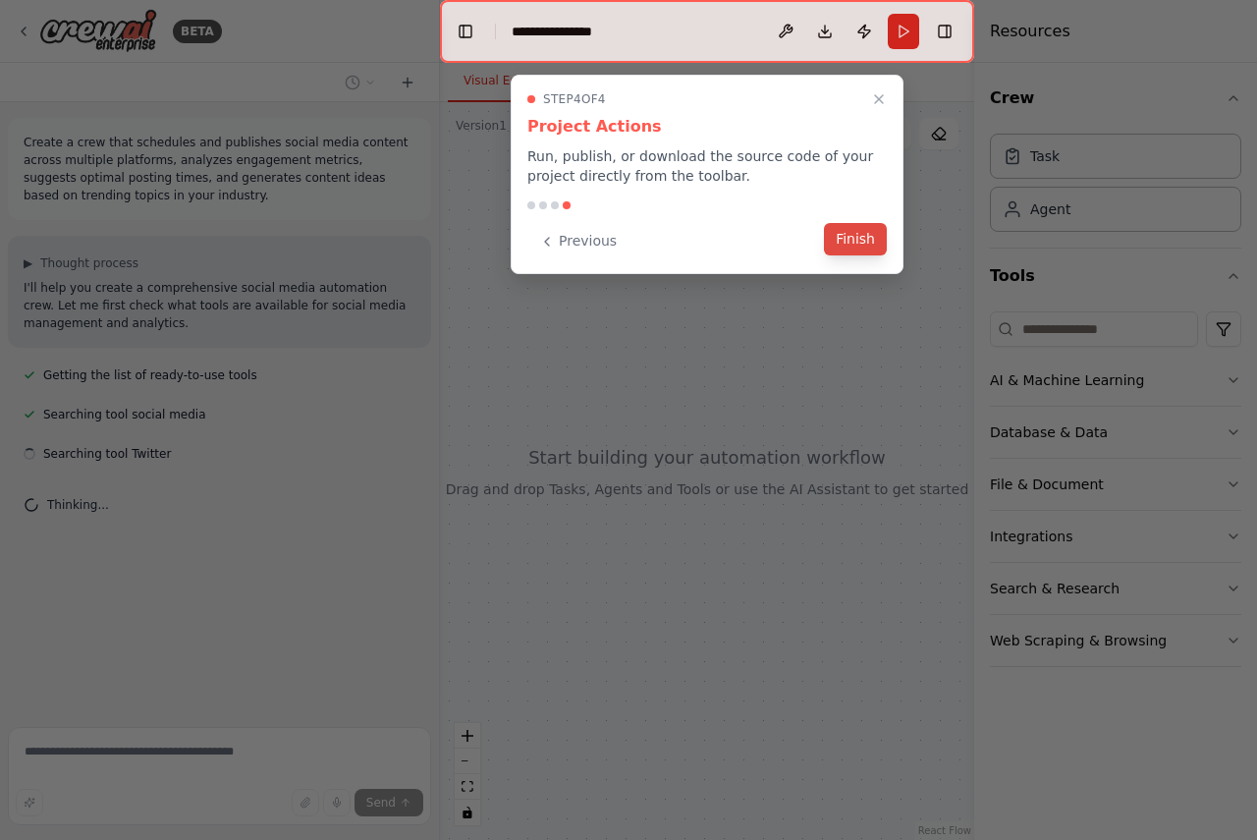
click at [853, 239] on button "Finish" at bounding box center [855, 239] width 63 height 32
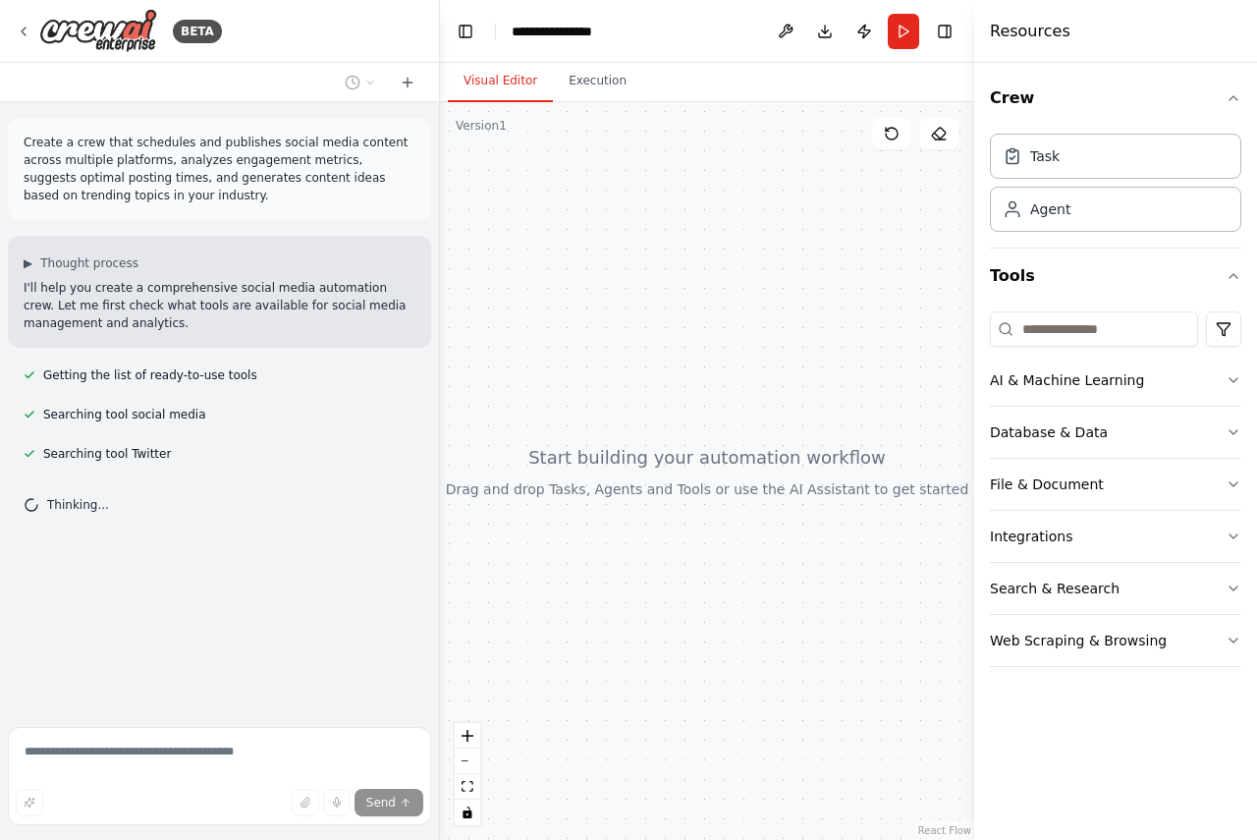
click at [649, 198] on div at bounding box center [707, 470] width 534 height 737
click at [463, 742] on button "zoom in" at bounding box center [468, 736] width 26 height 26
click at [550, 519] on div at bounding box center [707, 470] width 534 height 737
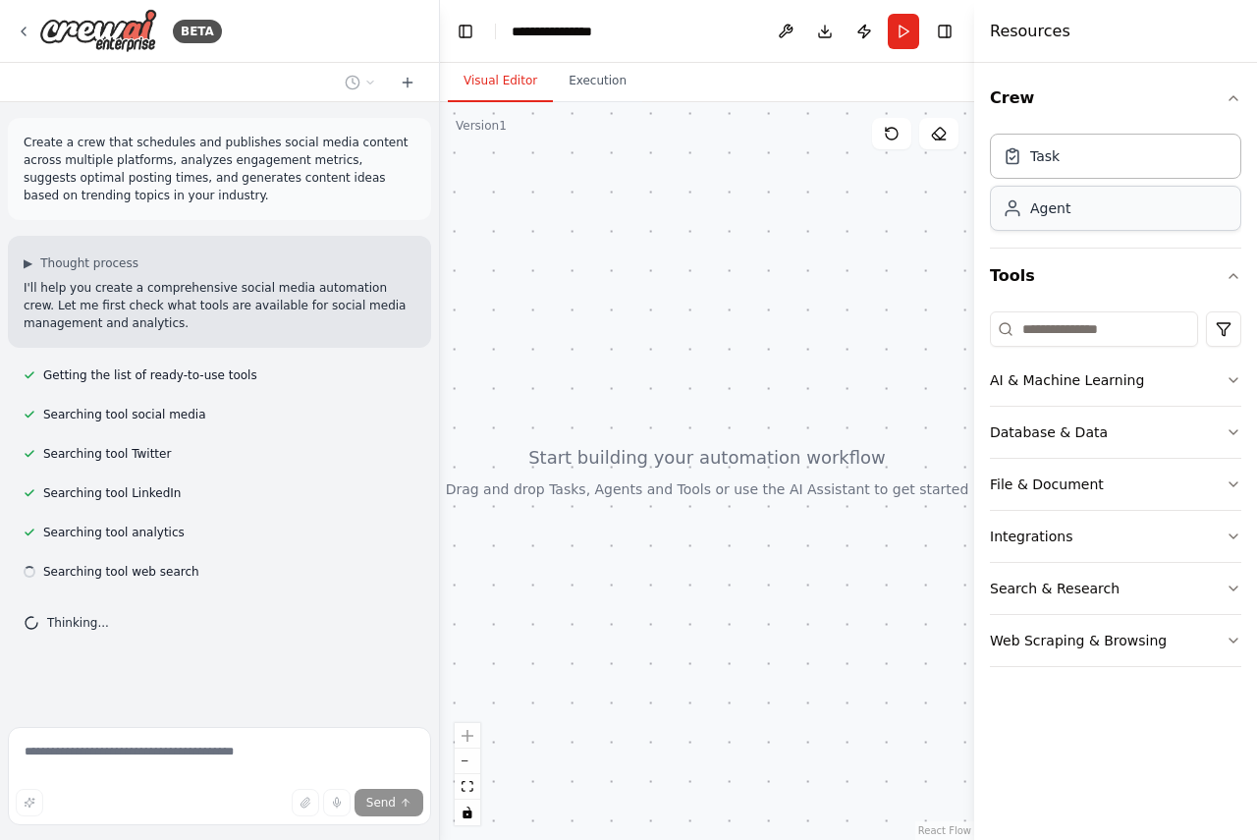
click at [1062, 212] on div "Agent" at bounding box center [1050, 208] width 40 height 20
click at [635, 438] on div at bounding box center [707, 470] width 534 height 737
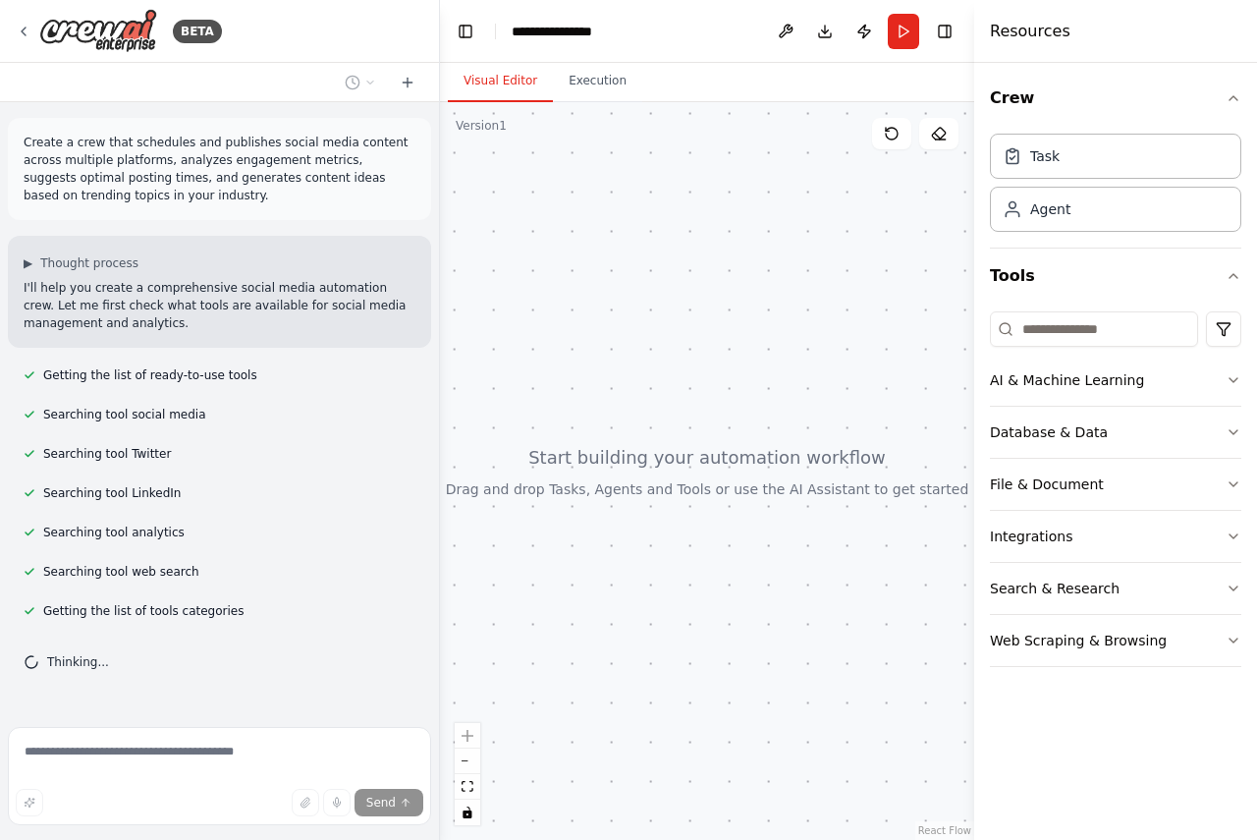
click at [634, 443] on div at bounding box center [707, 470] width 534 height 737
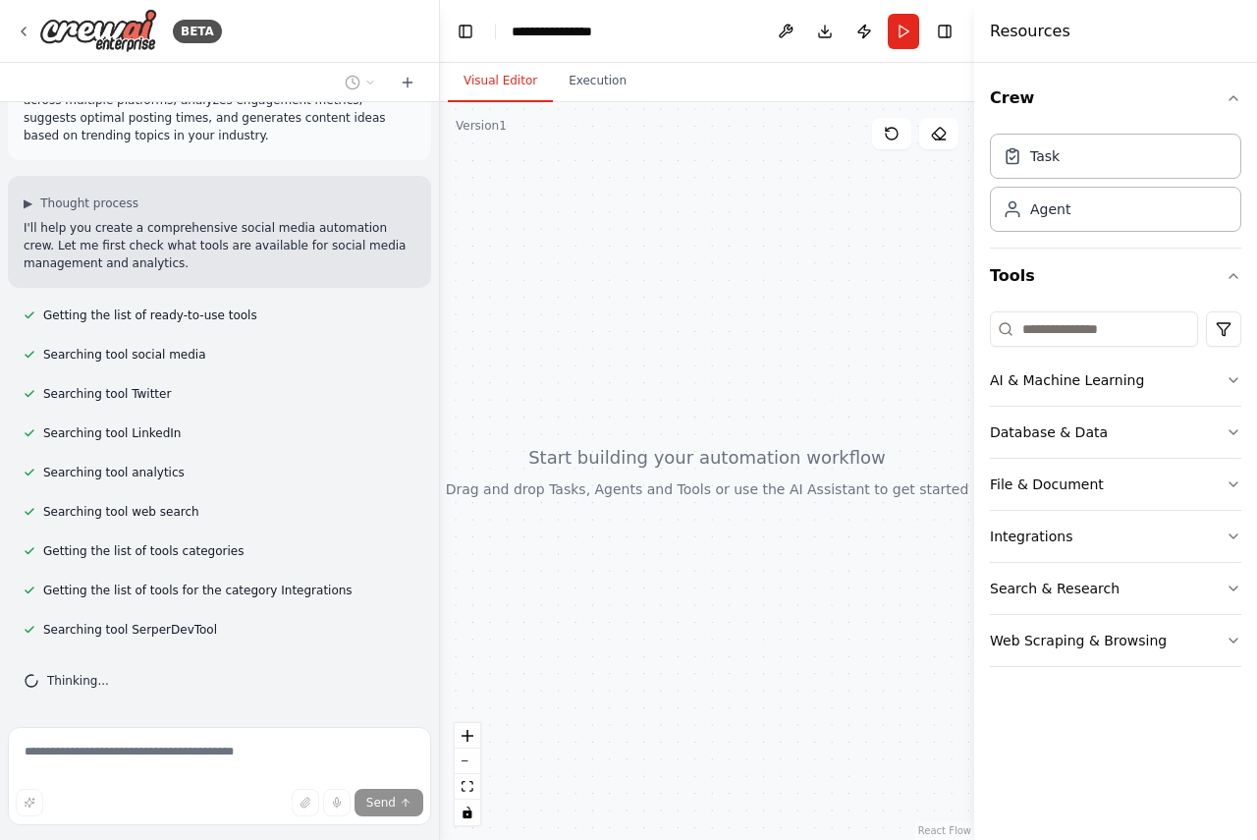
scroll to position [164, 0]
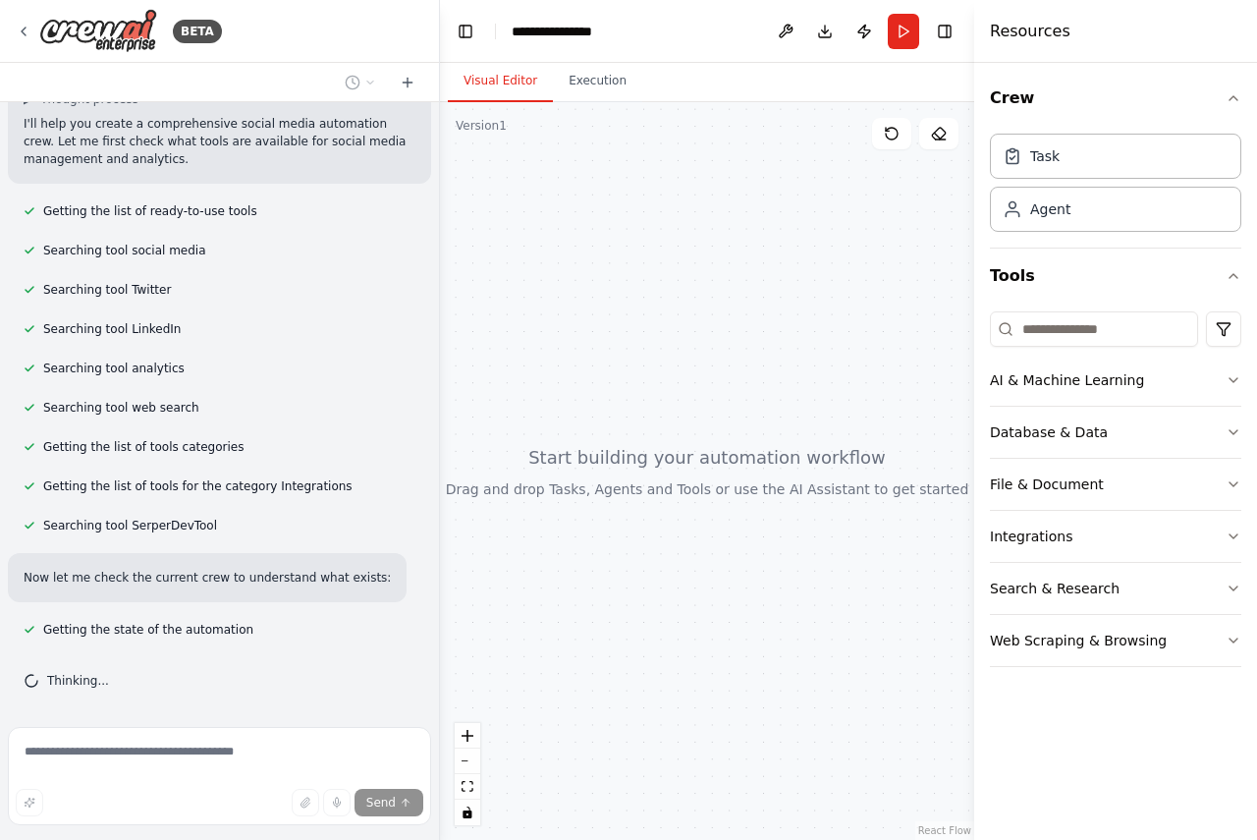
click at [178, 799] on div "Send" at bounding box center [220, 802] width 408 height 27
click at [753, 478] on div at bounding box center [707, 470] width 534 height 737
click at [1065, 229] on div "Agent" at bounding box center [1115, 208] width 251 height 45
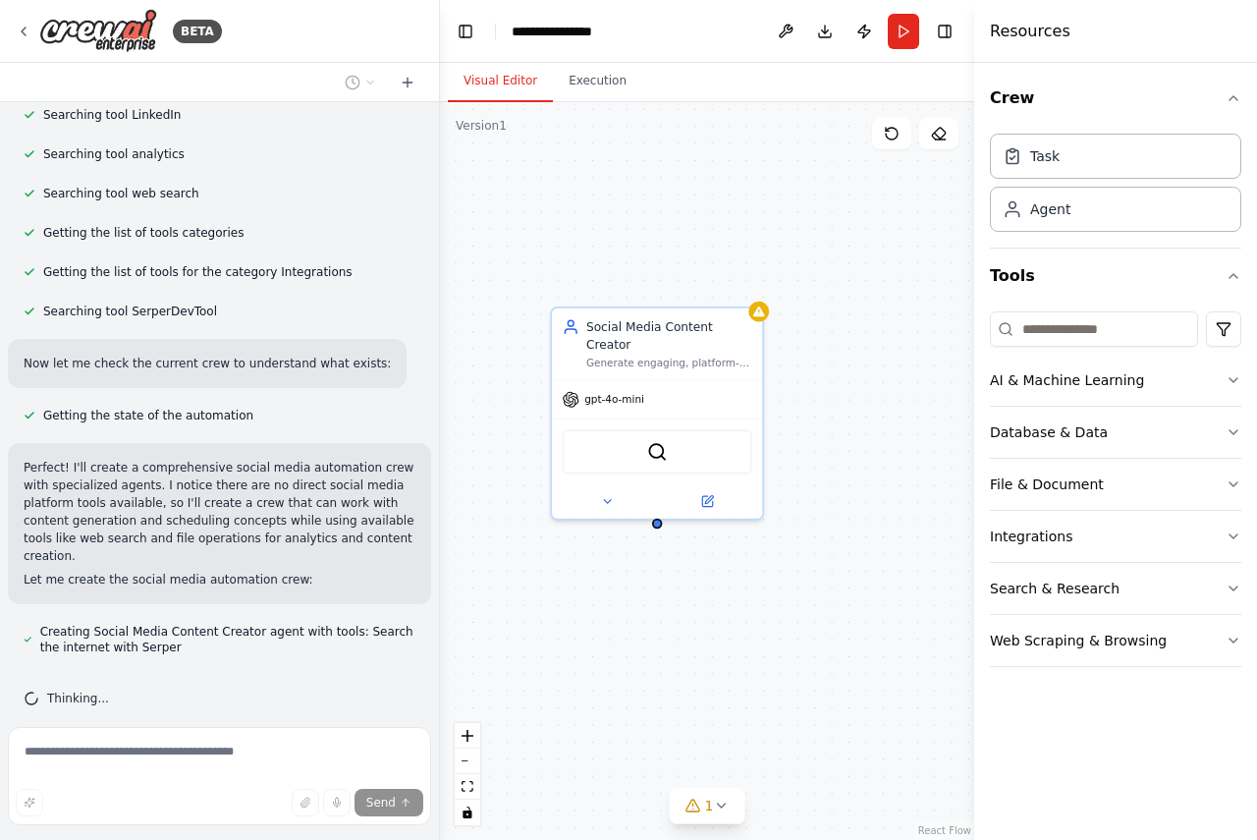
scroll to position [433, 0]
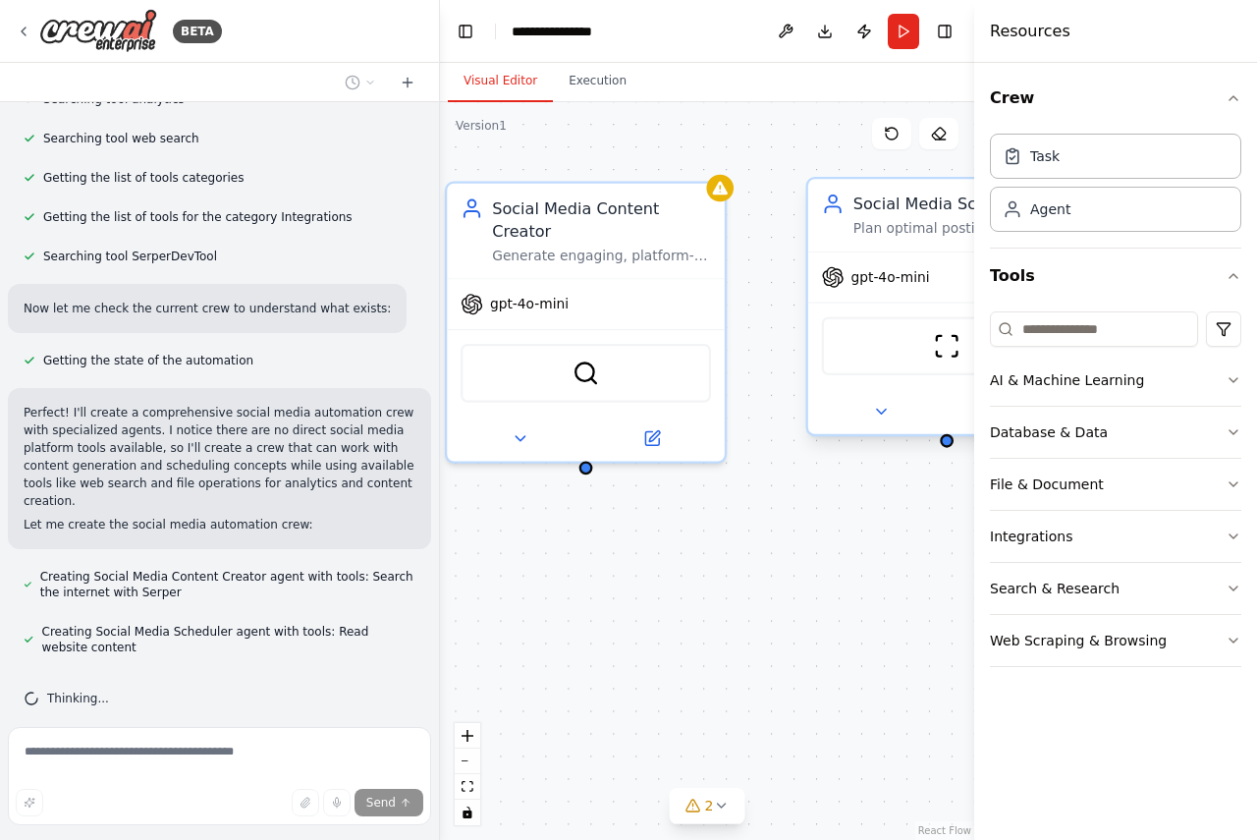
click at [869, 339] on div "ScrapeWebsiteTool" at bounding box center [947, 345] width 250 height 59
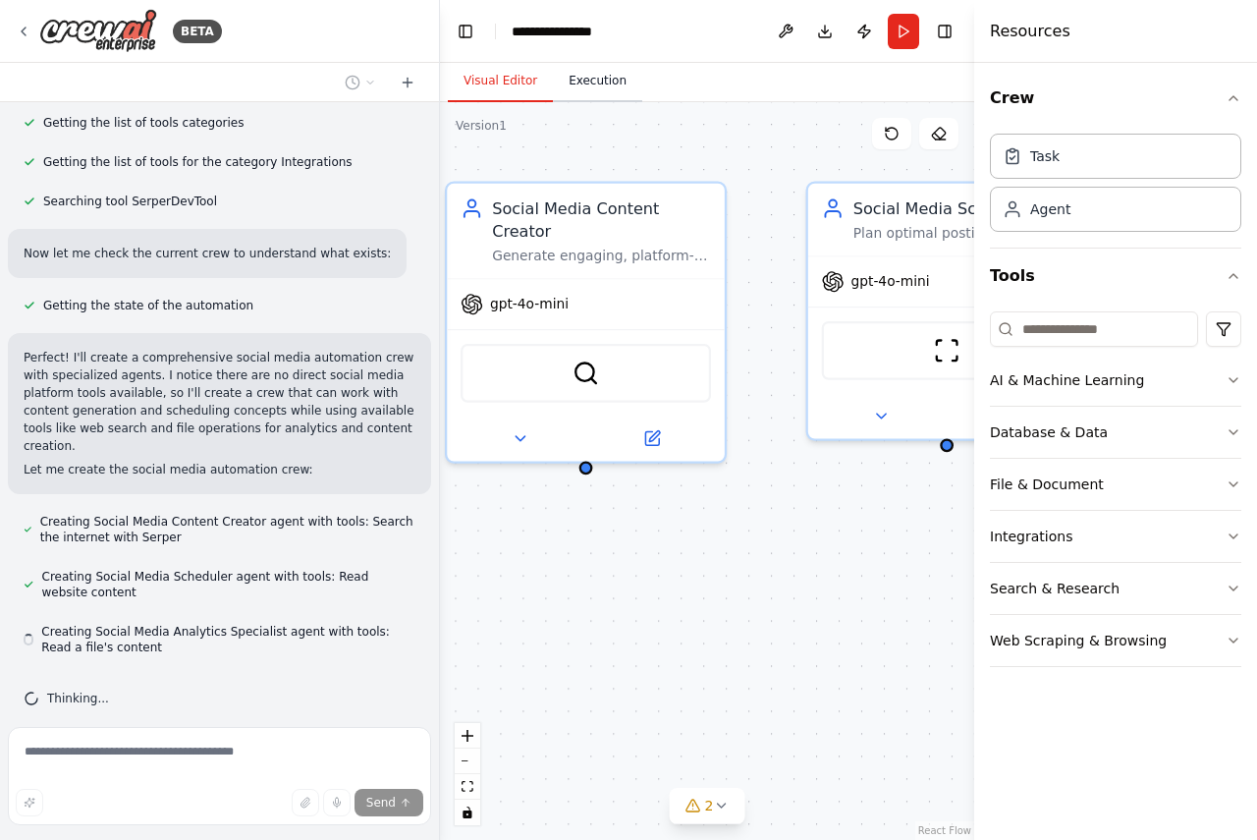
click at [583, 84] on button "Execution" at bounding box center [597, 81] width 89 height 41
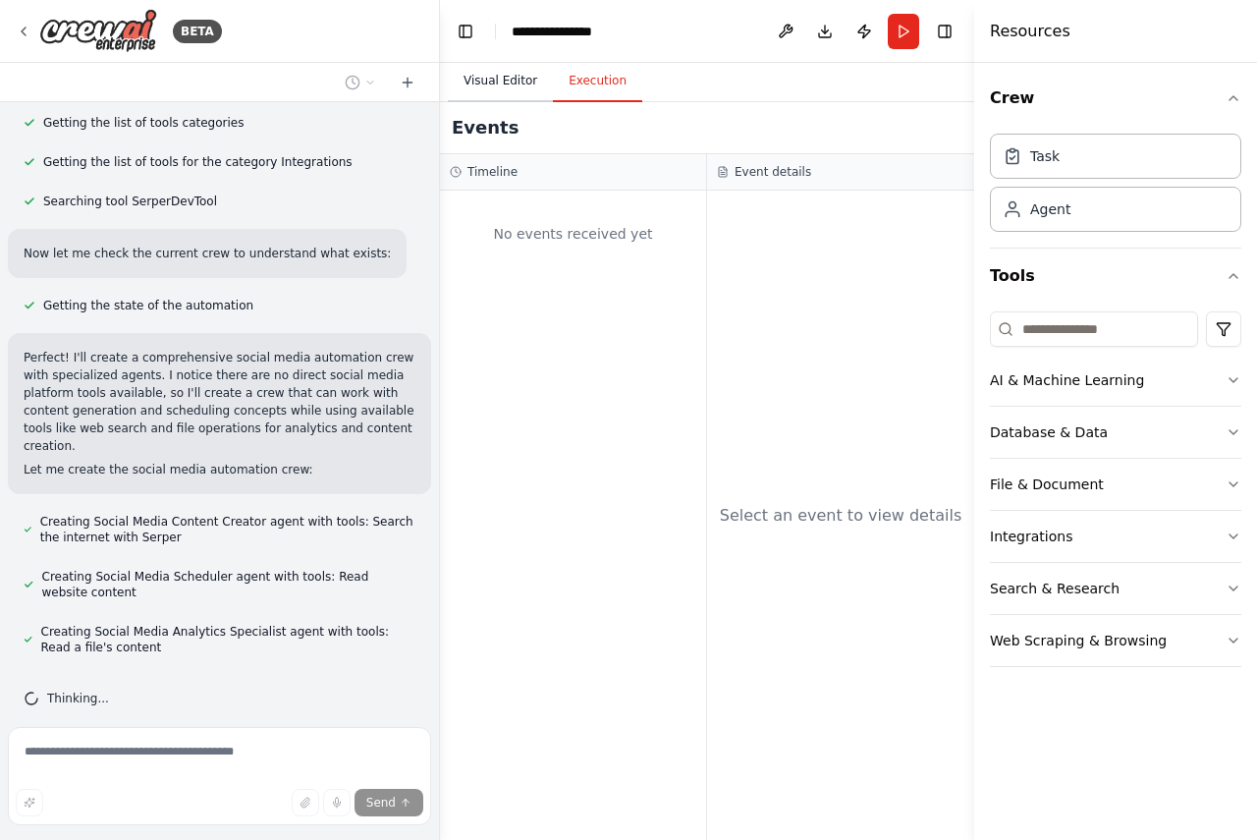
click at [498, 76] on button "Visual Editor" at bounding box center [500, 81] width 105 height 41
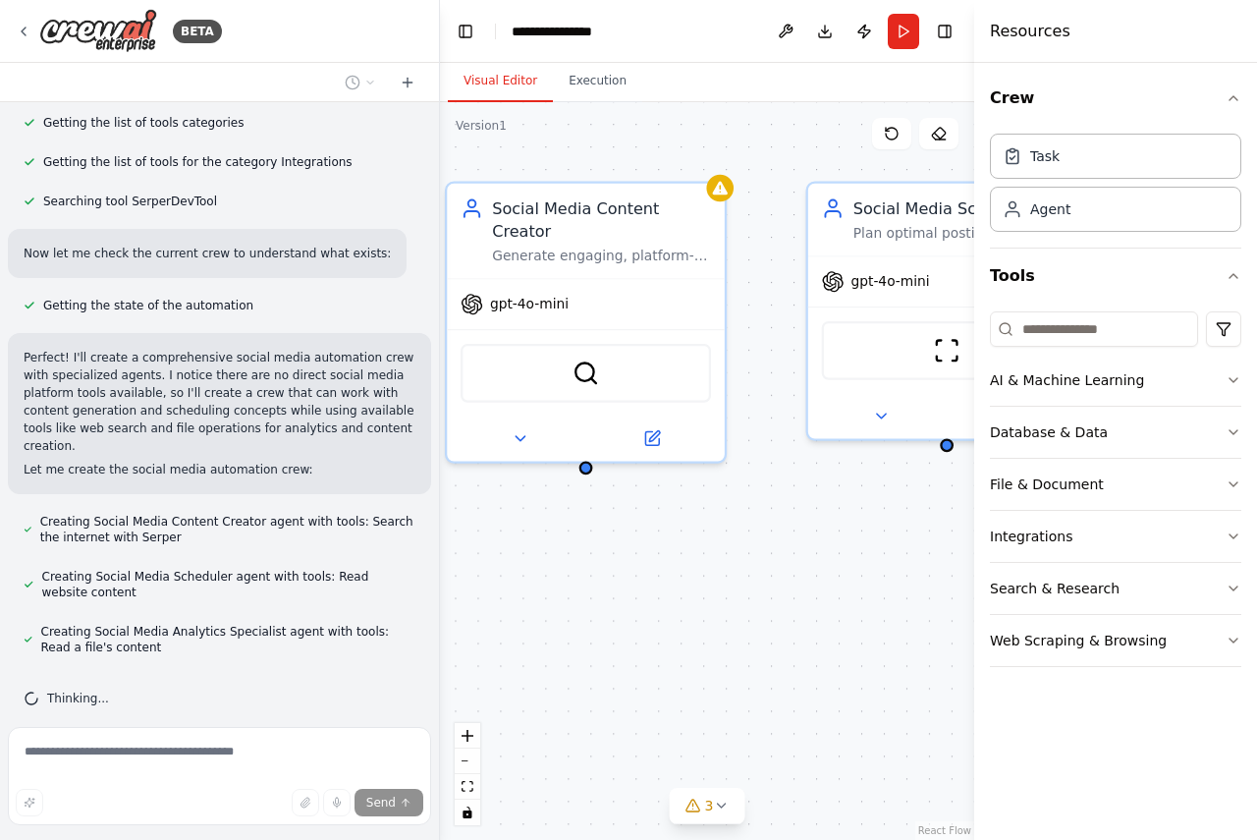
scroll to position [543, 0]
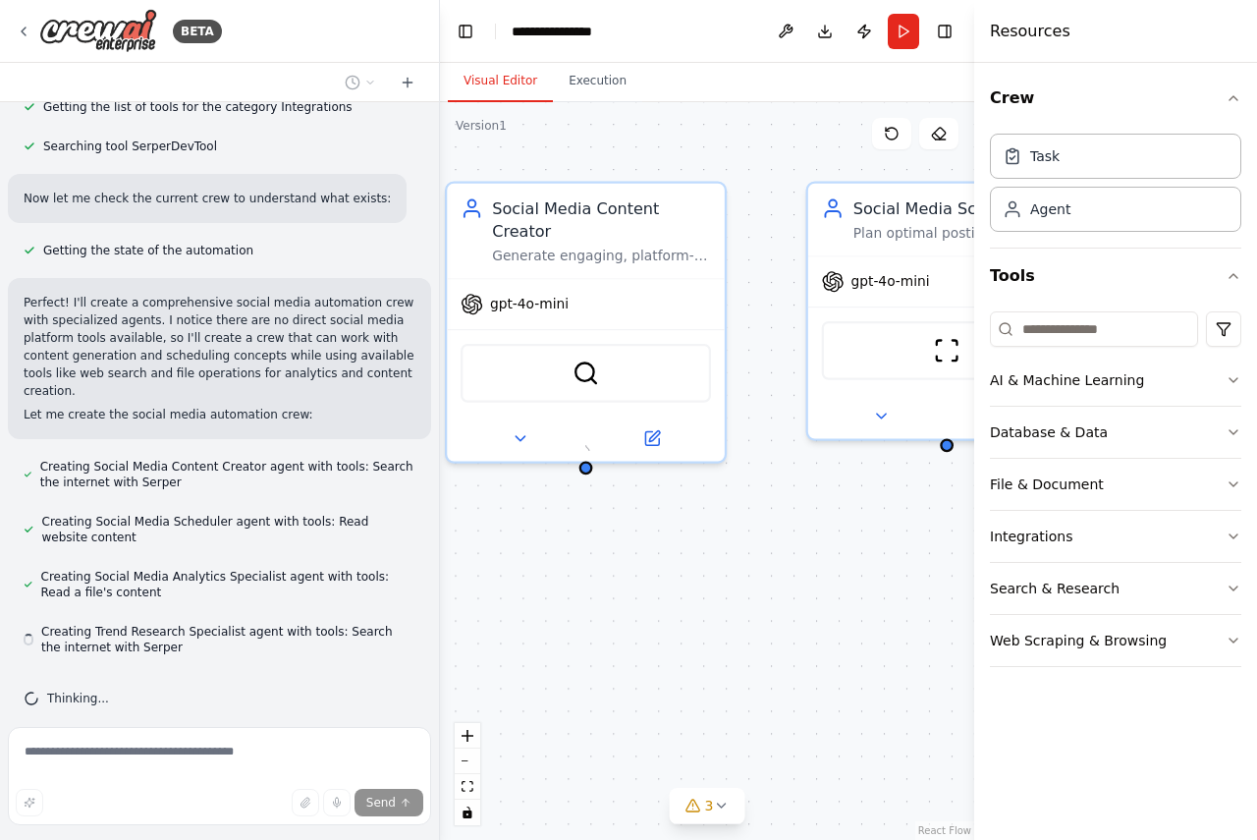
click at [589, 451] on div "Social Media Content Creator Generate engaging, platform-specific social media …" at bounding box center [707, 470] width 534 height 737
drag, startPoint x: 589, startPoint y: 451, endPoint x: 588, endPoint y: 506, distance: 55.0
click at [588, 506] on div "Social Media Content Creator Generate engaging, platform-specific social media …" at bounding box center [707, 470] width 534 height 737
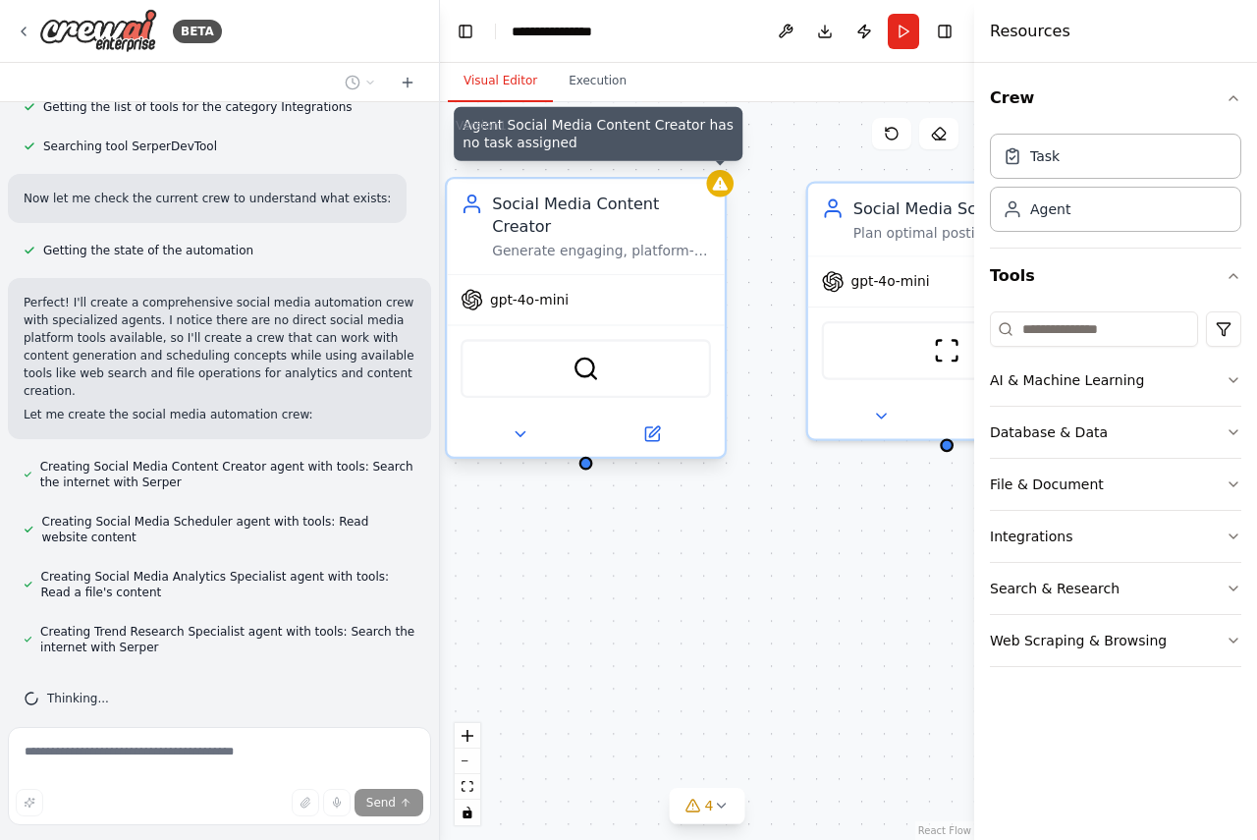
click at [731, 191] on div at bounding box center [719, 183] width 27 height 27
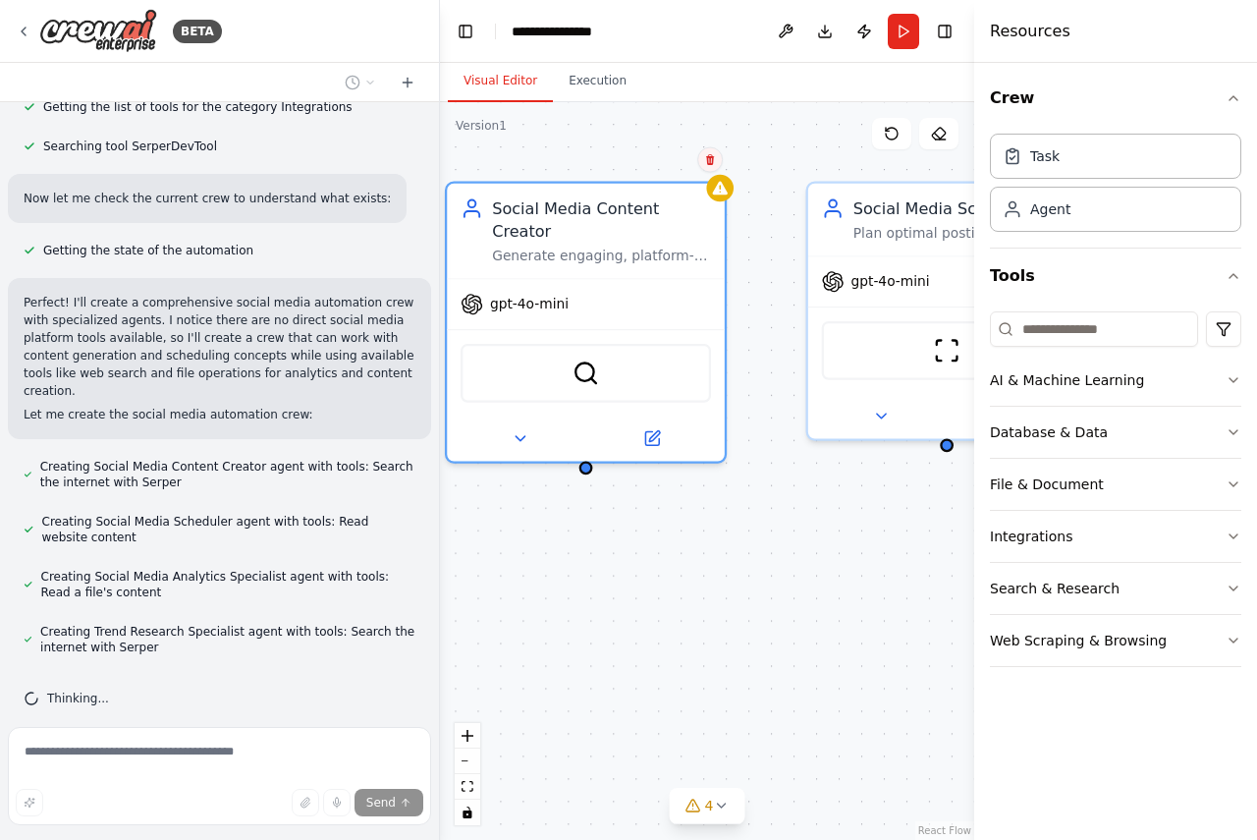
click at [716, 160] on icon at bounding box center [710, 160] width 12 height 12
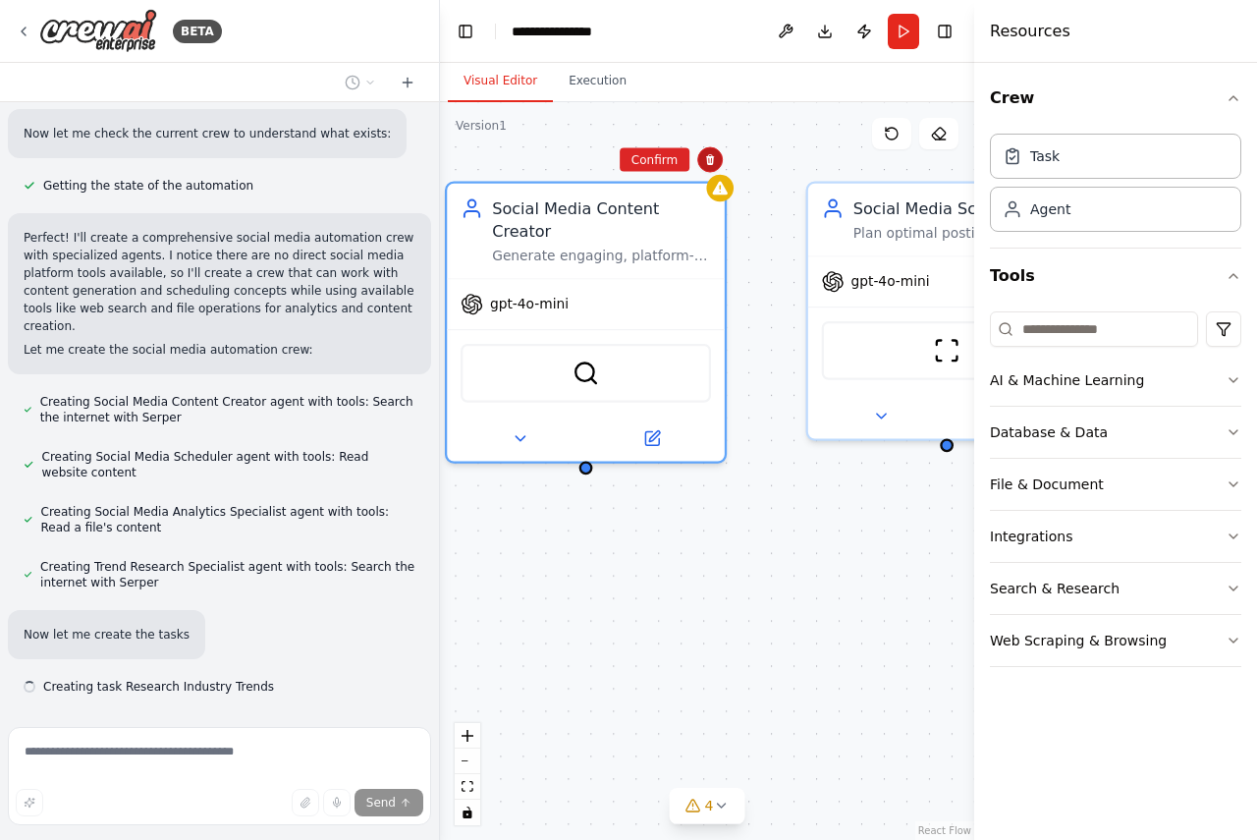
scroll to position [647, 0]
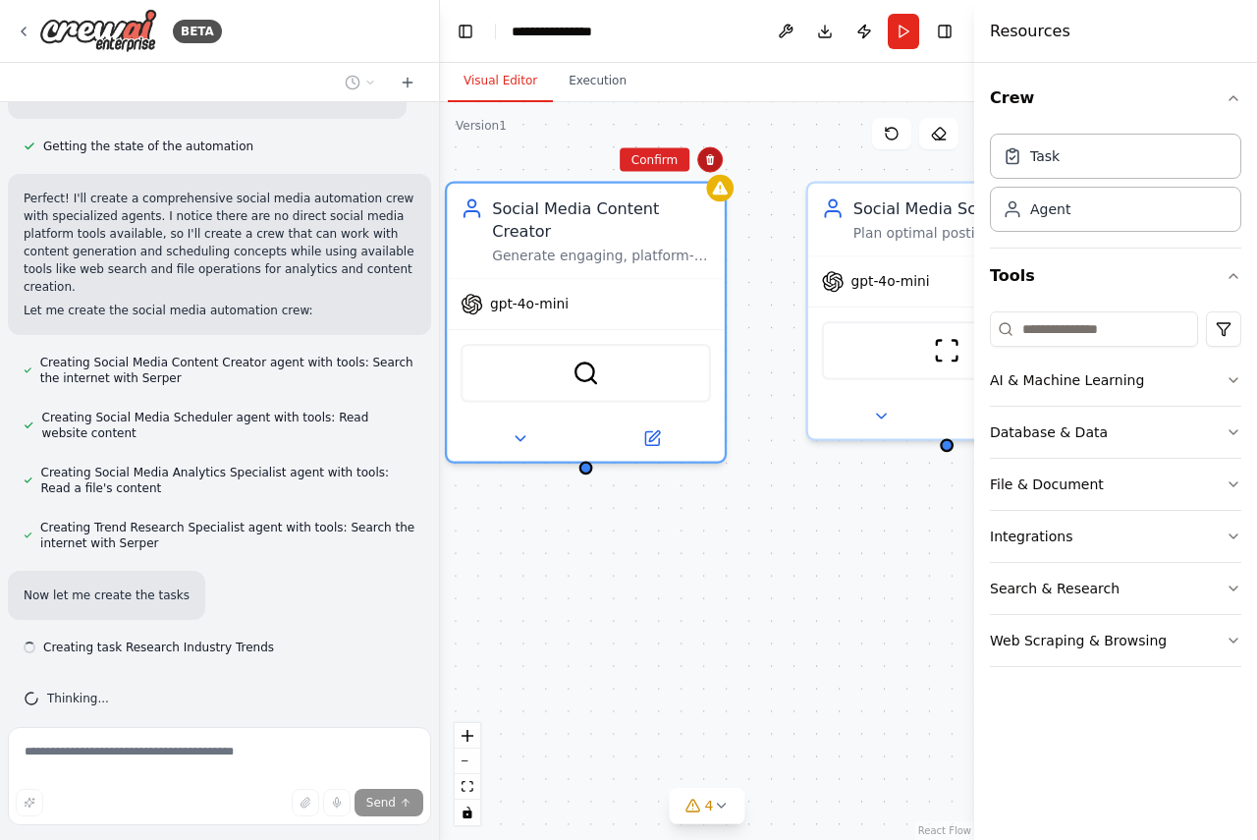
click at [716, 160] on icon at bounding box center [710, 160] width 12 height 12
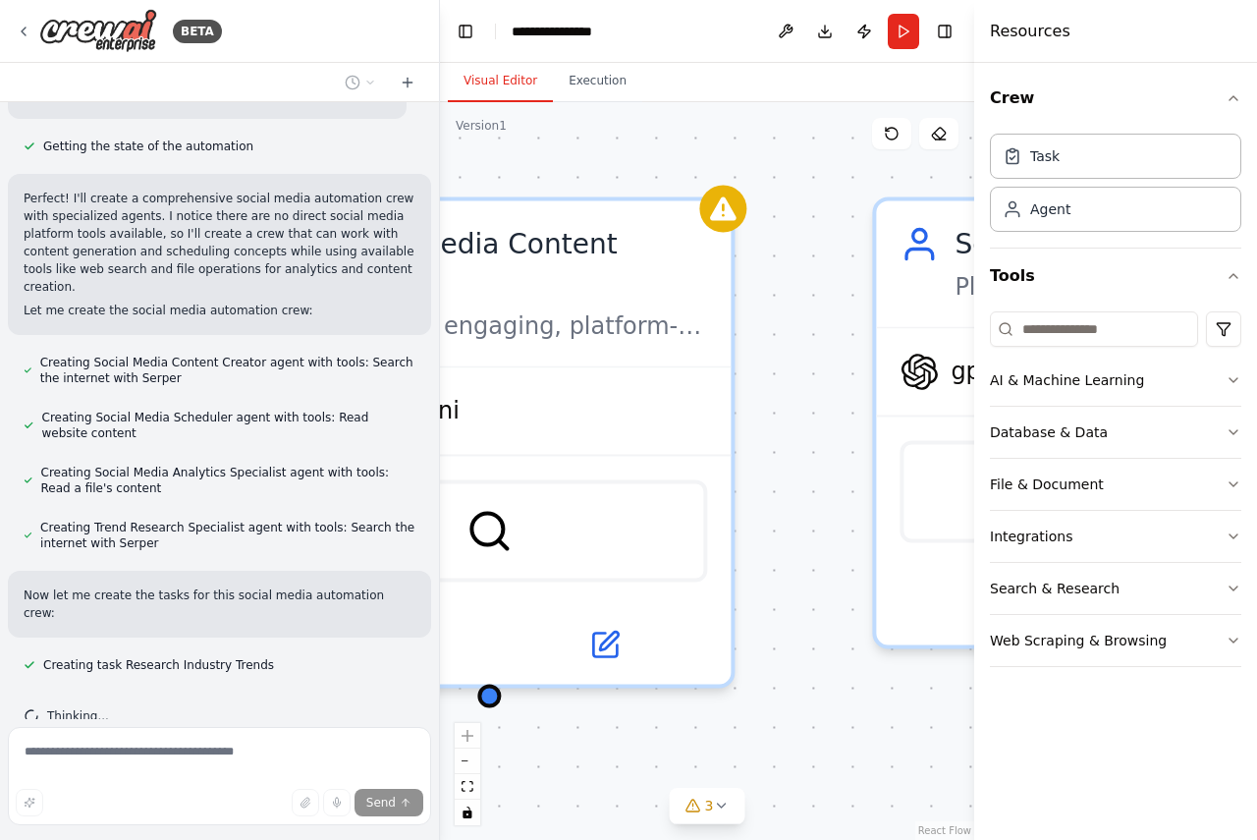
click at [461, 739] on div "React Flow controls" at bounding box center [468, 774] width 26 height 102
click at [468, 735] on div "React Flow controls" at bounding box center [468, 774] width 26 height 102
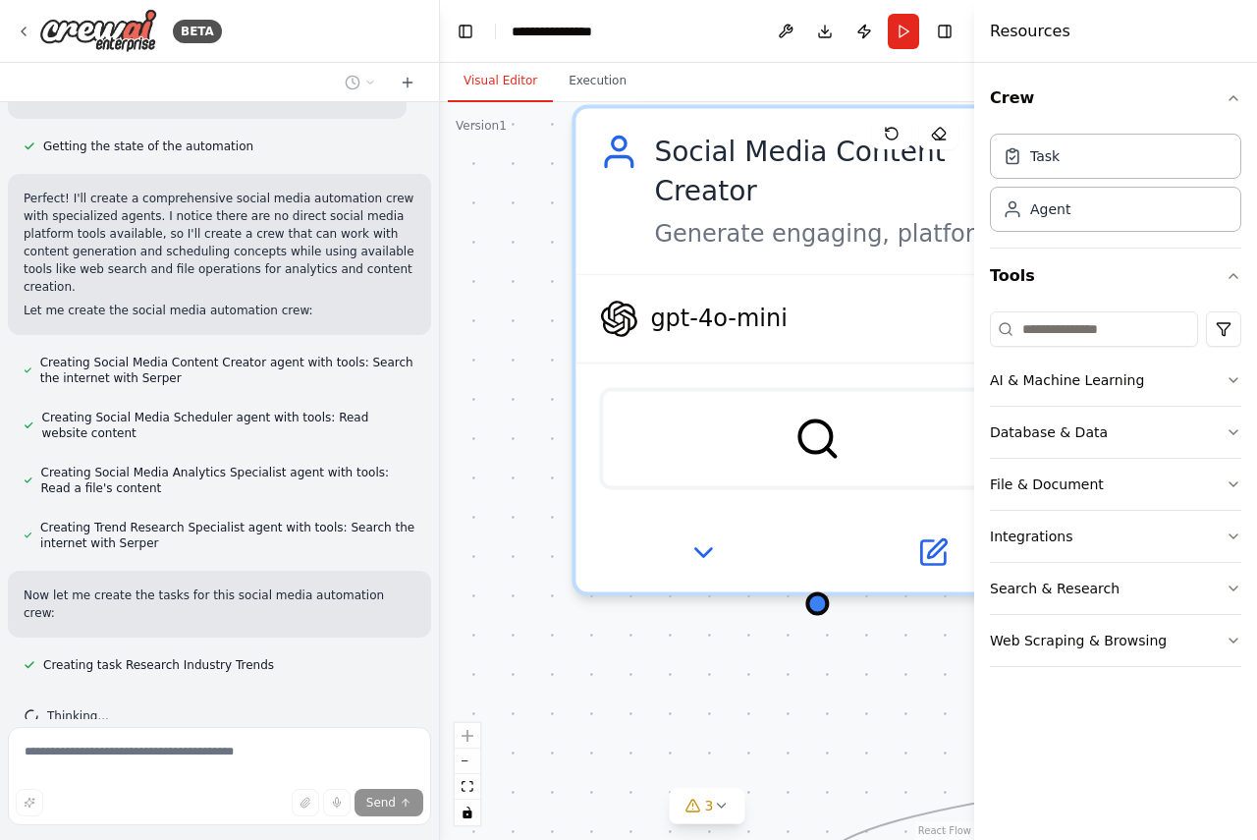
drag, startPoint x: 502, startPoint y: 660, endPoint x: 830, endPoint y: 568, distance: 340.7
click at [830, 568] on div ".deletable-edge-delete-btn { width: 20px; height: 20px; border: 0px solid #ffff…" at bounding box center [707, 470] width 534 height 737
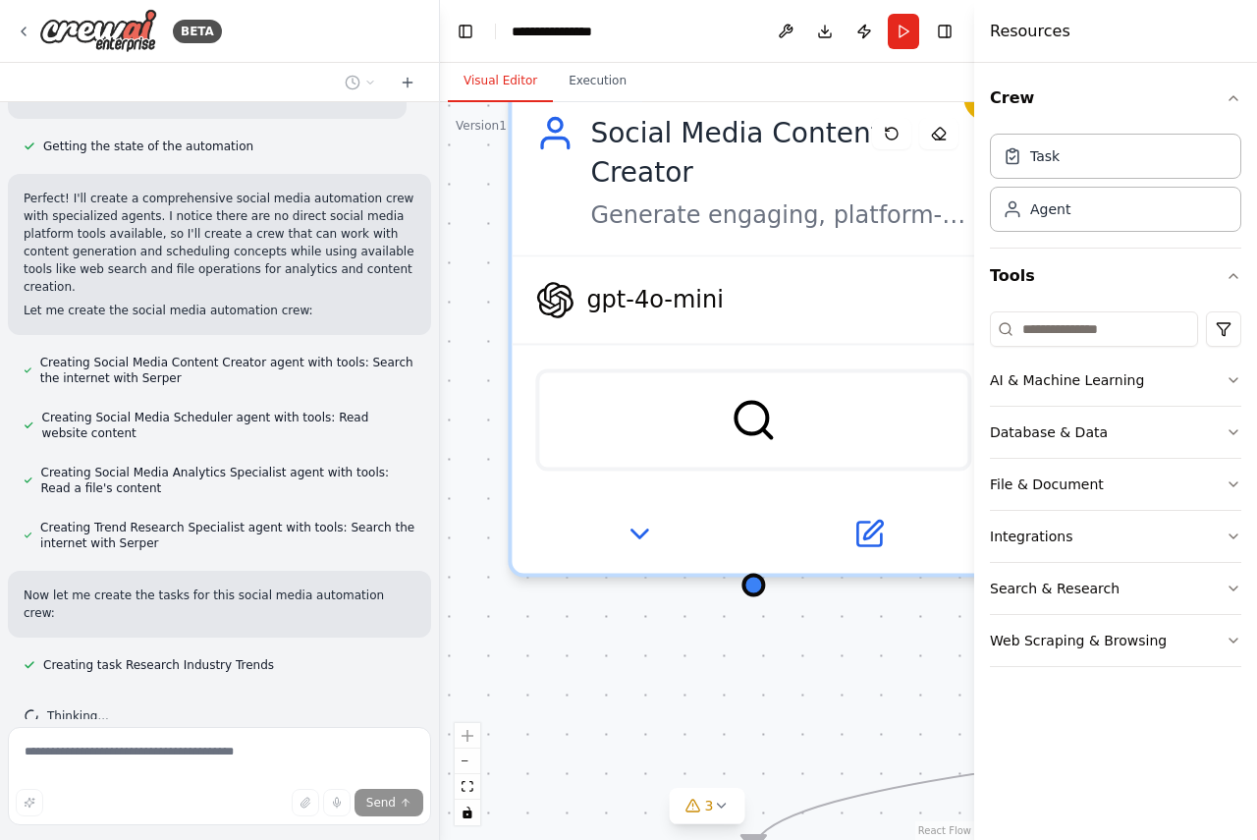
drag, startPoint x: 830, startPoint y: 568, endPoint x: 766, endPoint y: 549, distance: 66.5
click at [766, 549] on div ".deletable-edge-delete-btn { width: 20px; height: 20px; border: 0px solid #ffff…" at bounding box center [707, 470] width 534 height 737
click at [725, 813] on button "3" at bounding box center [708, 806] width 76 height 36
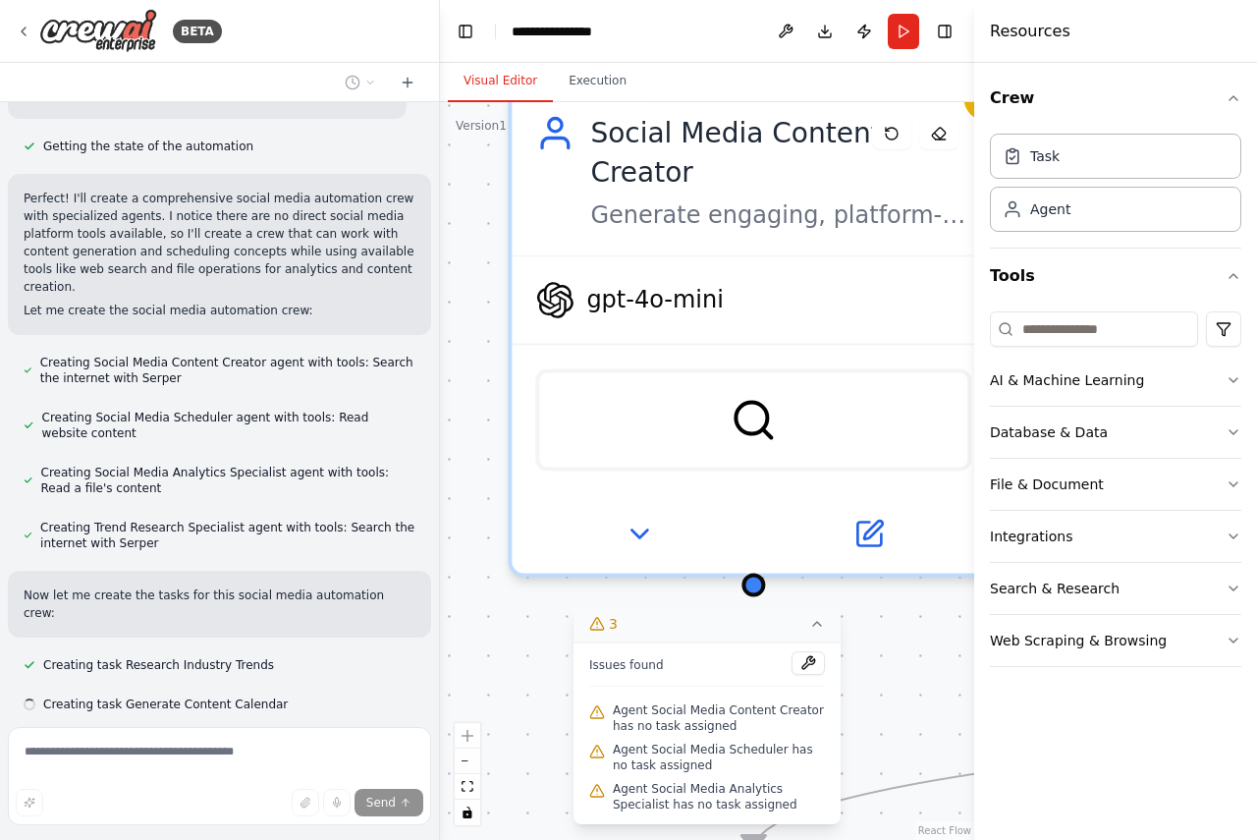
scroll to position [686, 0]
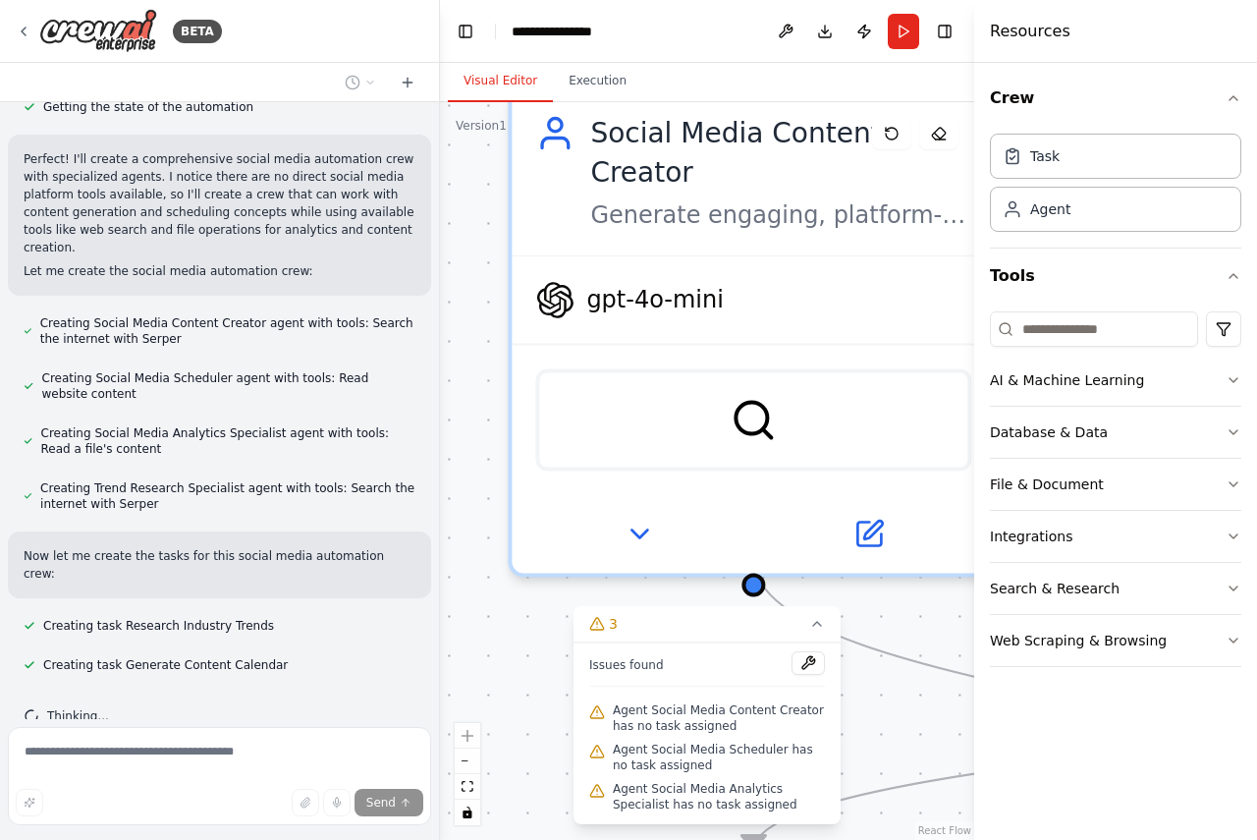
click at [678, 757] on span "Agent Social Media Scheduler has no task assigned" at bounding box center [719, 756] width 212 height 31
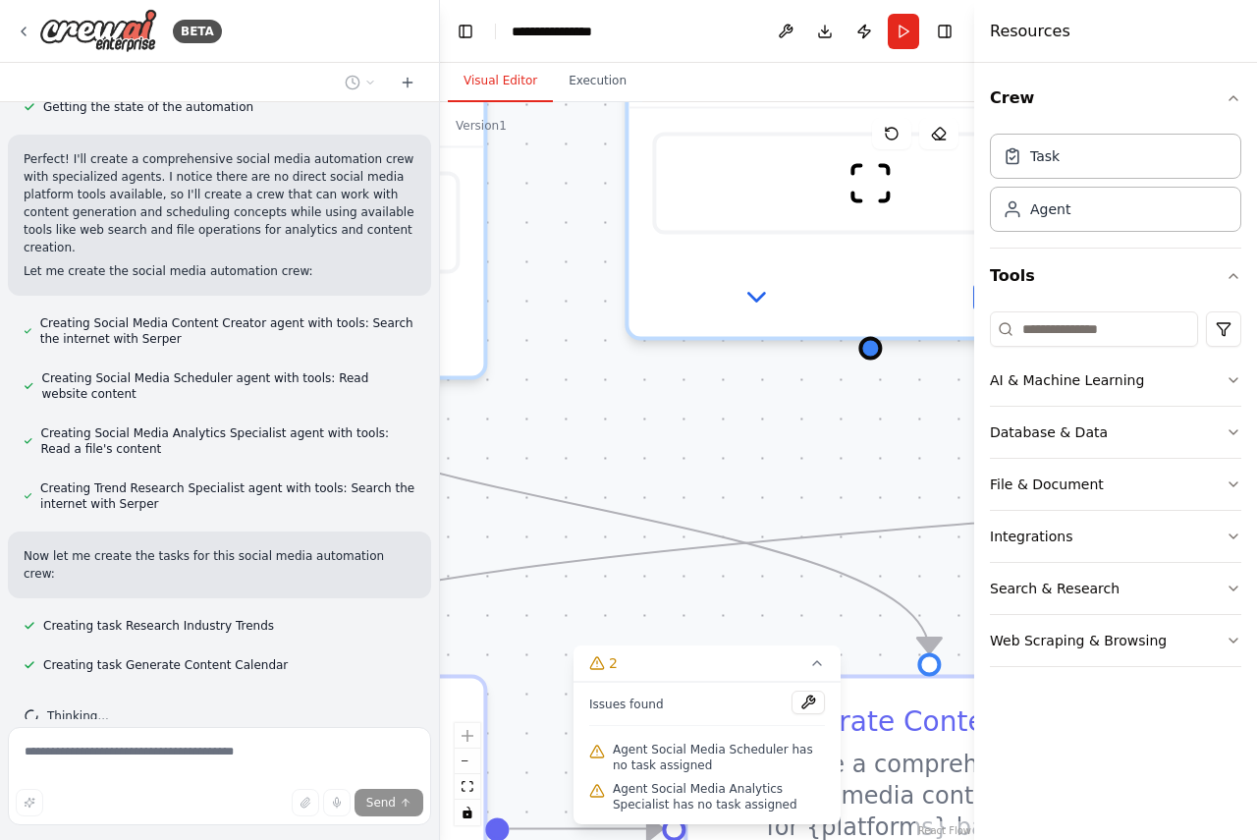
drag, startPoint x: 852, startPoint y: 543, endPoint x: 341, endPoint y: 346, distance: 548.4
click at [341, 346] on div "BETA Create a crew that schedules and publishes social media content across mul…" at bounding box center [628, 420] width 1257 height 840
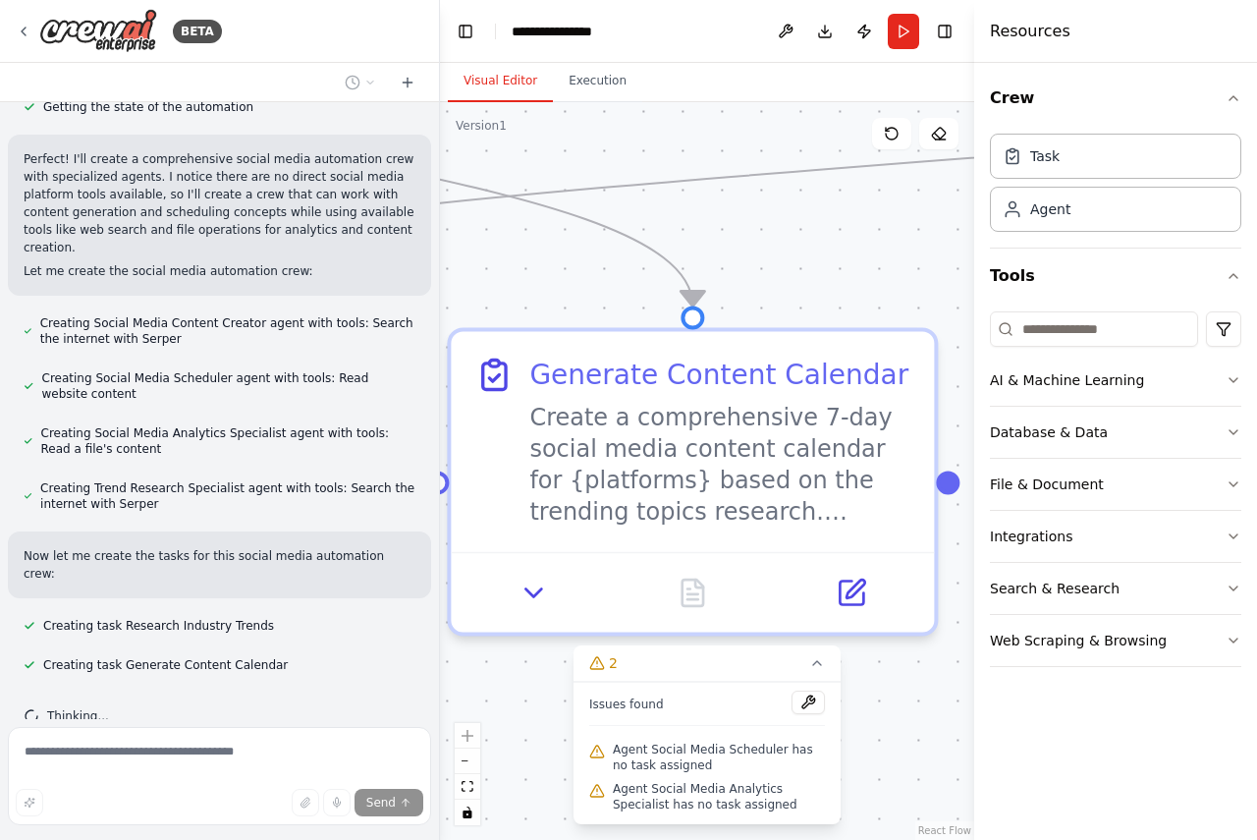
drag, startPoint x: 864, startPoint y: 486, endPoint x: 628, endPoint y: 139, distance: 419.7
click at [628, 139] on div ".deletable-edge-delete-btn { width: 20px; height: 20px; border: 0px solid #ffff…" at bounding box center [707, 470] width 534 height 737
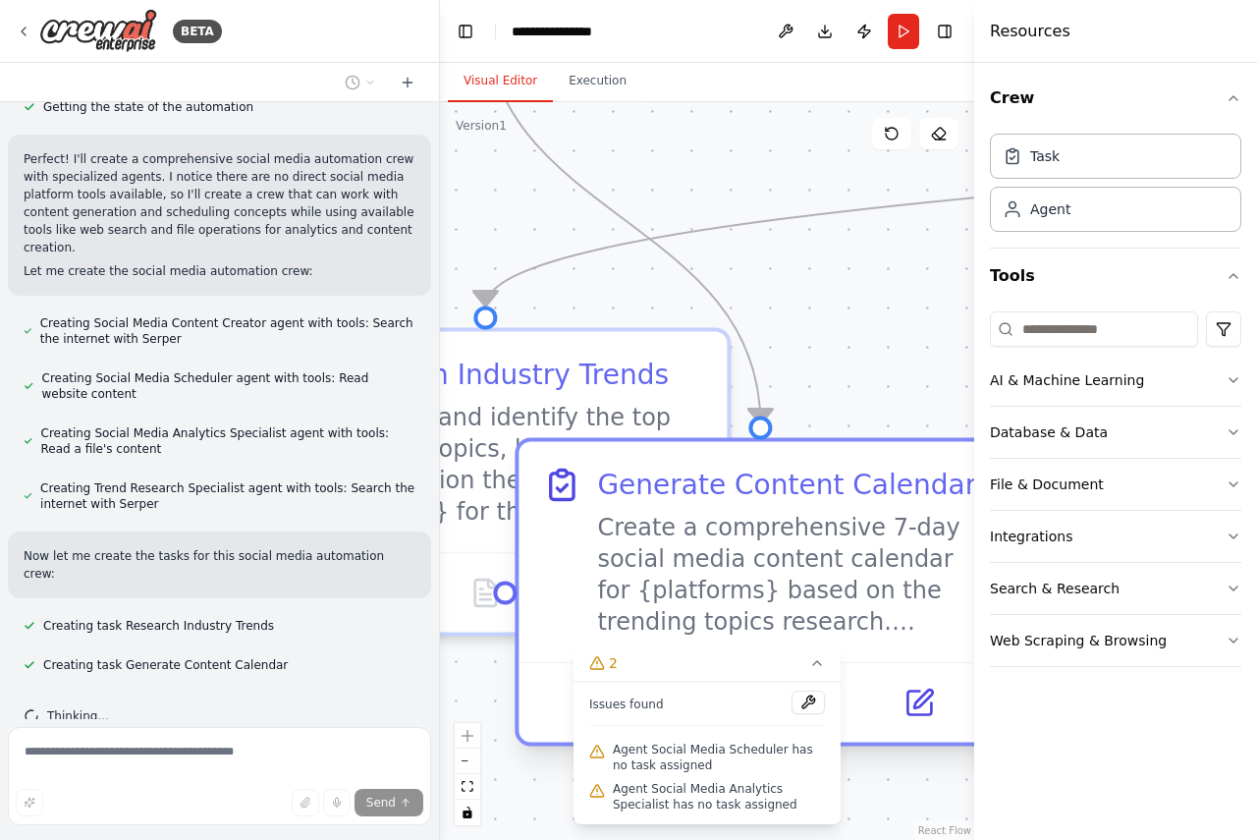
drag, startPoint x: 810, startPoint y: 369, endPoint x: 865, endPoint y: 481, distance: 124.7
click at [865, 481] on div "Generate Content Calendar" at bounding box center [786, 483] width 379 height 39
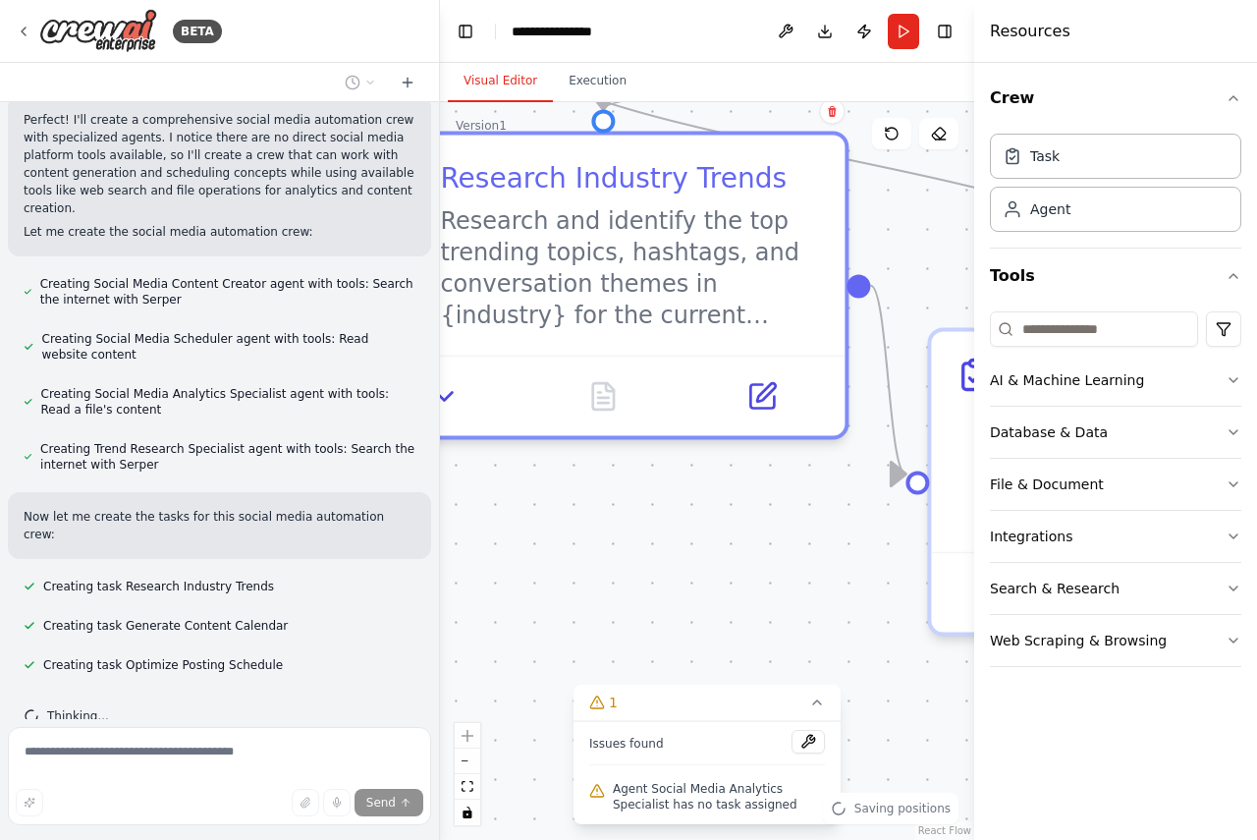
drag, startPoint x: 714, startPoint y: 585, endPoint x: 813, endPoint y: 383, distance: 225.3
click at [813, 383] on div at bounding box center [602, 395] width 483 height 81
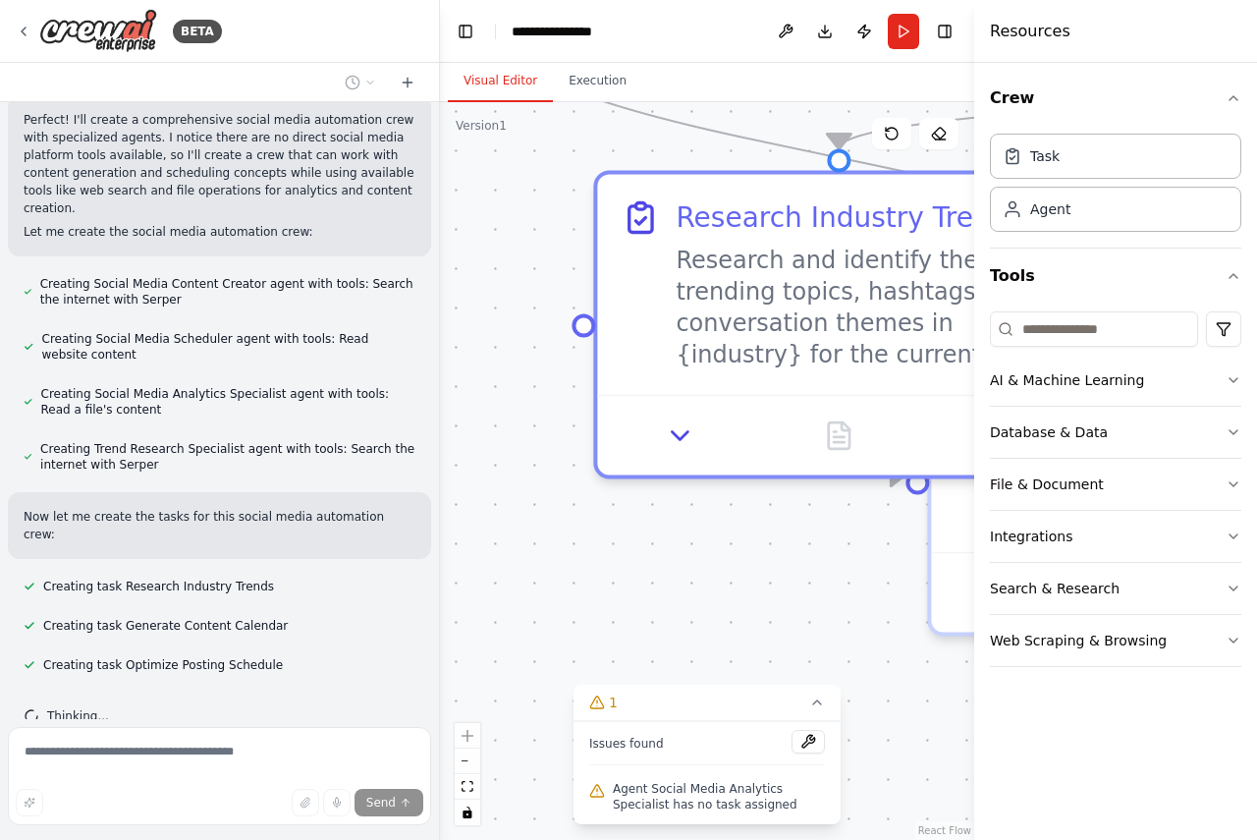
drag, startPoint x: 578, startPoint y: 428, endPoint x: 847, endPoint y: 481, distance: 274.2
click at [847, 481] on div ".deletable-edge-delete-btn { width: 20px; height: 20px; border: 0px solid #ffff…" at bounding box center [707, 470] width 534 height 737
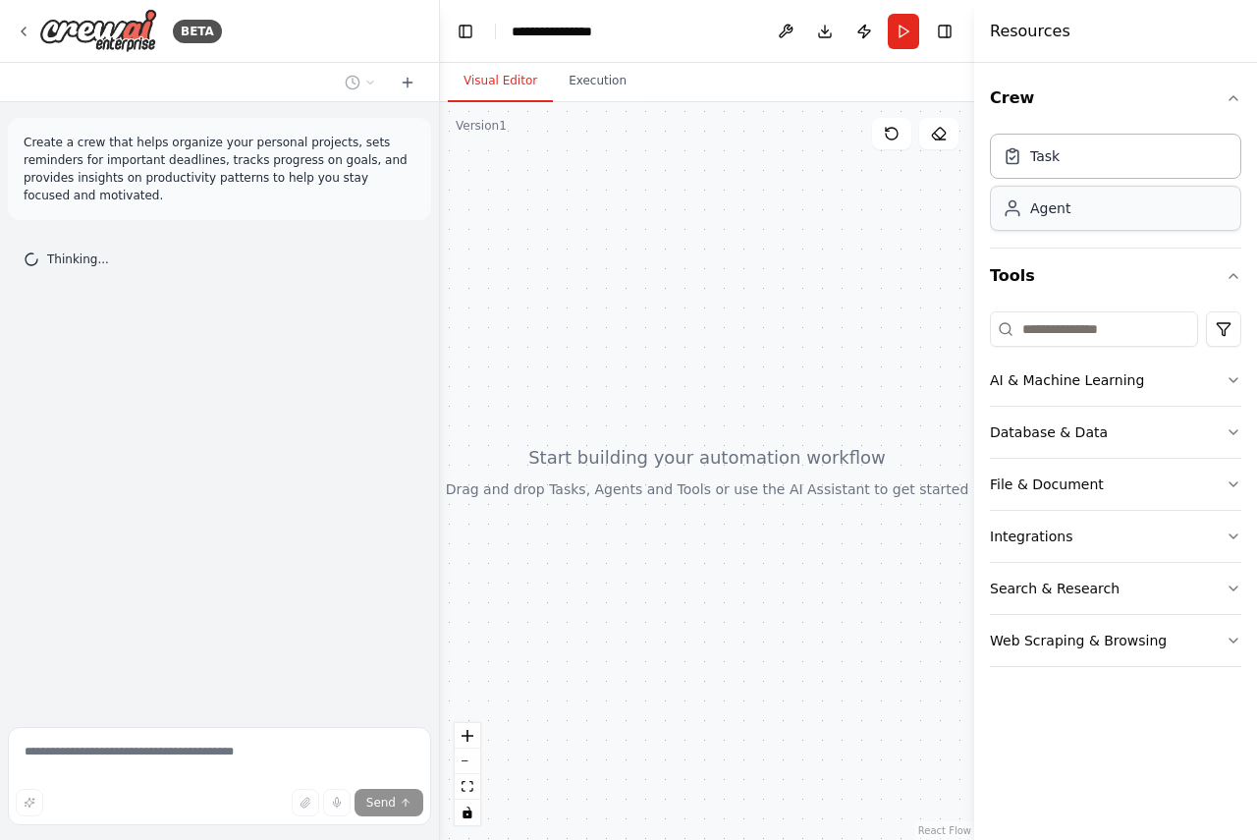
click at [1045, 227] on div "Agent" at bounding box center [1115, 208] width 251 height 45
